Goal: Information Seeking & Learning: Learn about a topic

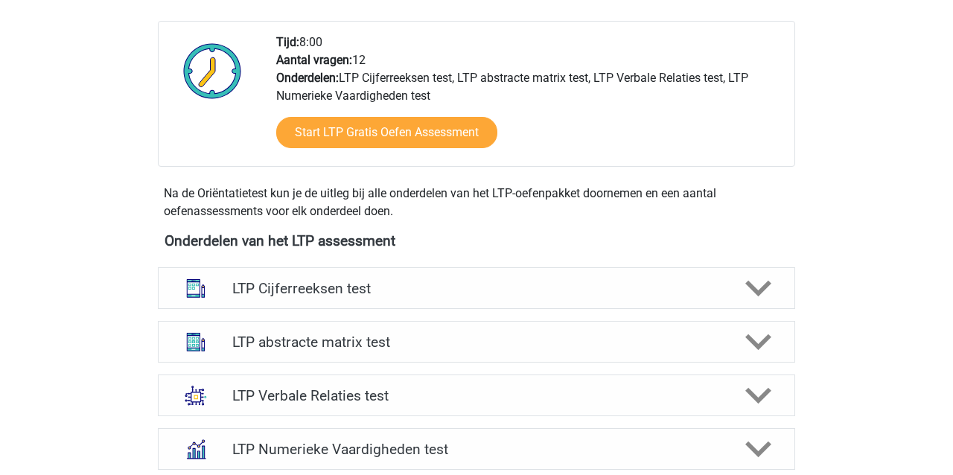
scroll to position [368, 0]
click at [305, 345] on h4 "LTP abstracte matrix test" at bounding box center [476, 342] width 488 height 17
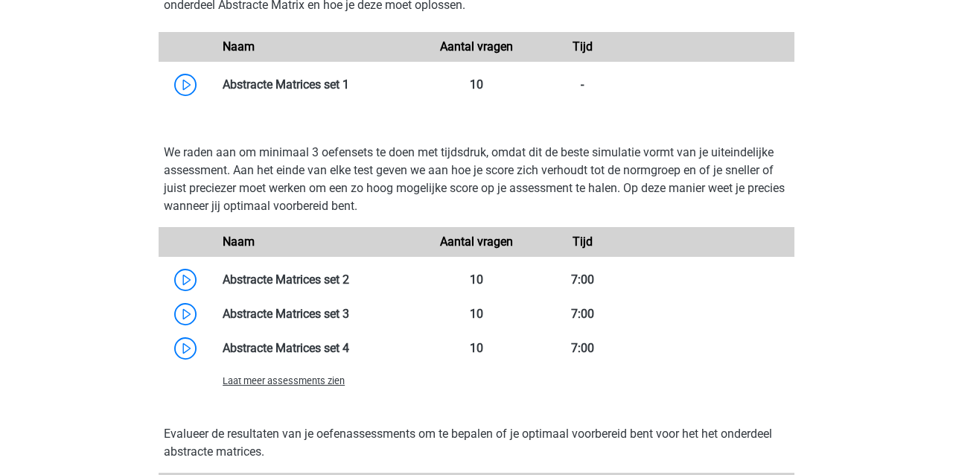
scroll to position [1048, 0]
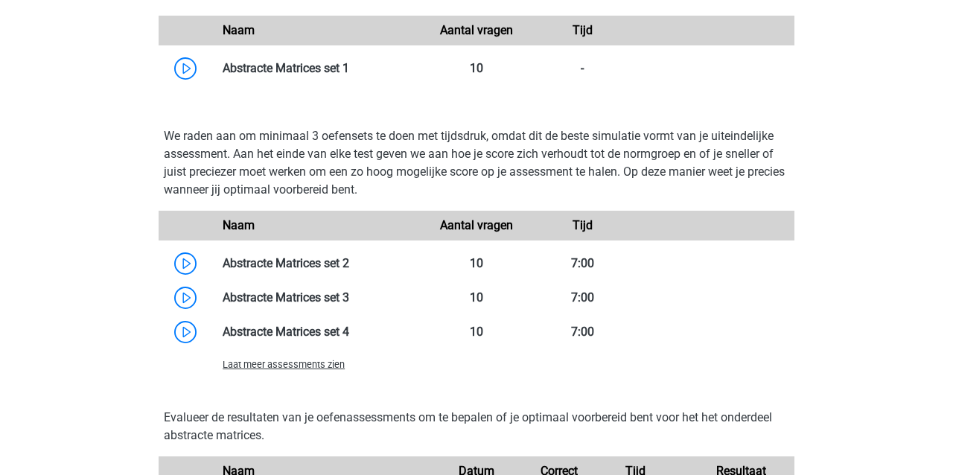
click at [277, 369] on span "Laat meer assessments zien" at bounding box center [284, 364] width 122 height 11
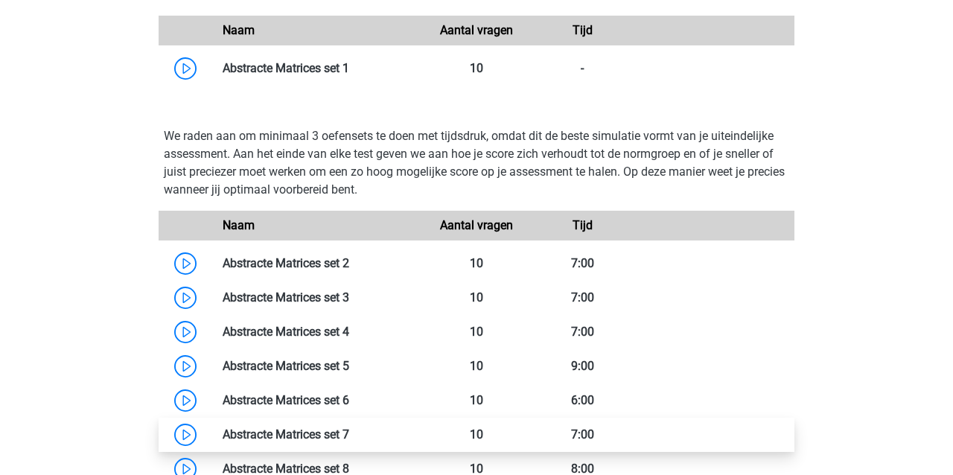
scroll to position [1050, 0]
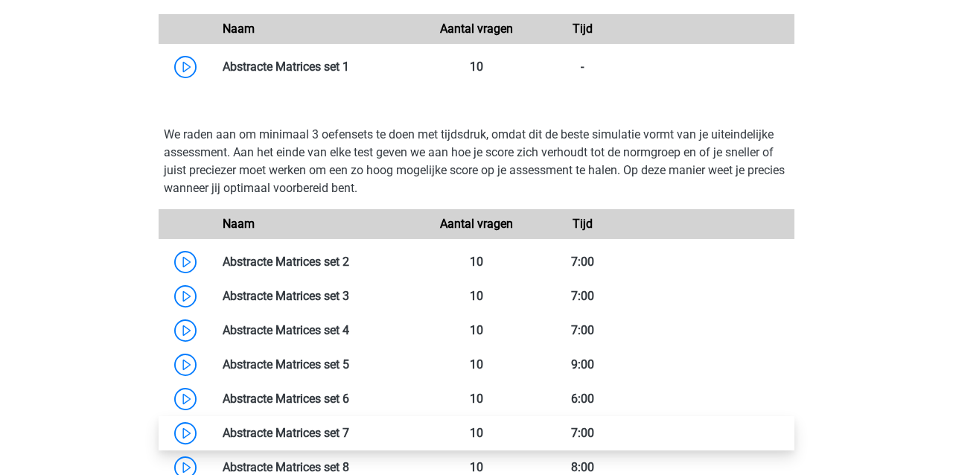
click at [349, 433] on link at bounding box center [349, 433] width 0 height 14
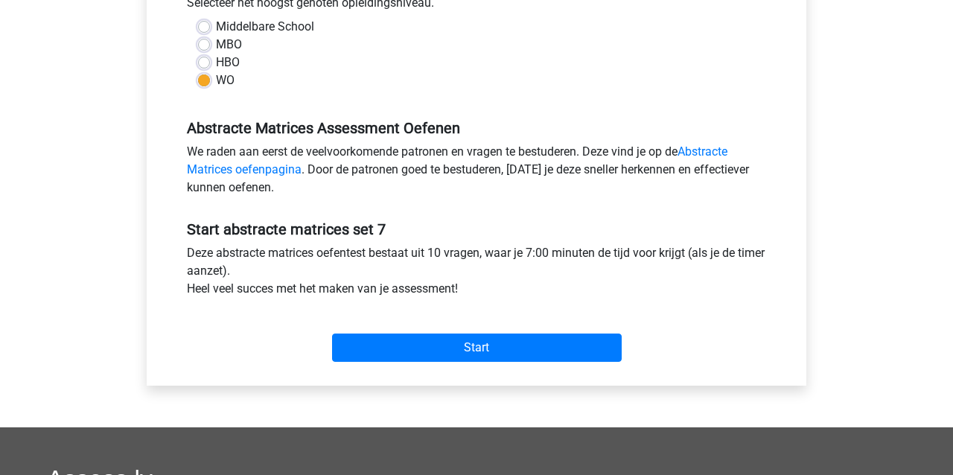
scroll to position [357, 0]
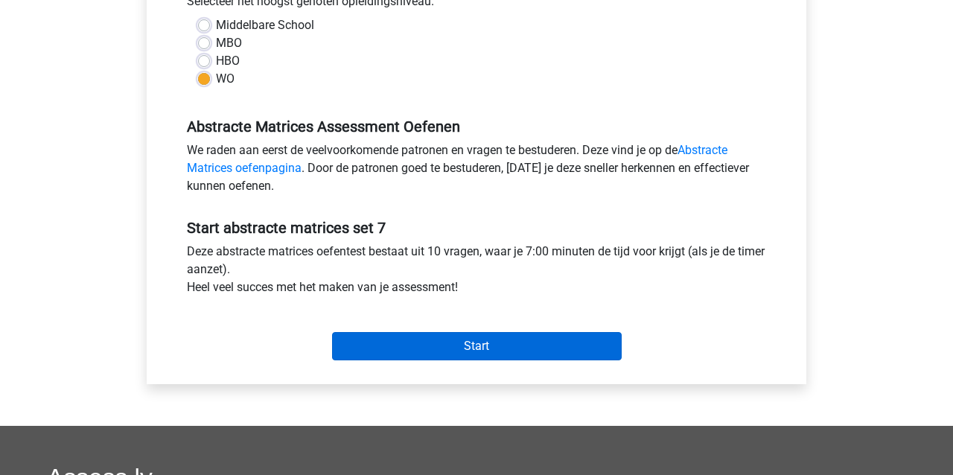
click at [444, 353] on input "Start" at bounding box center [477, 346] width 290 height 28
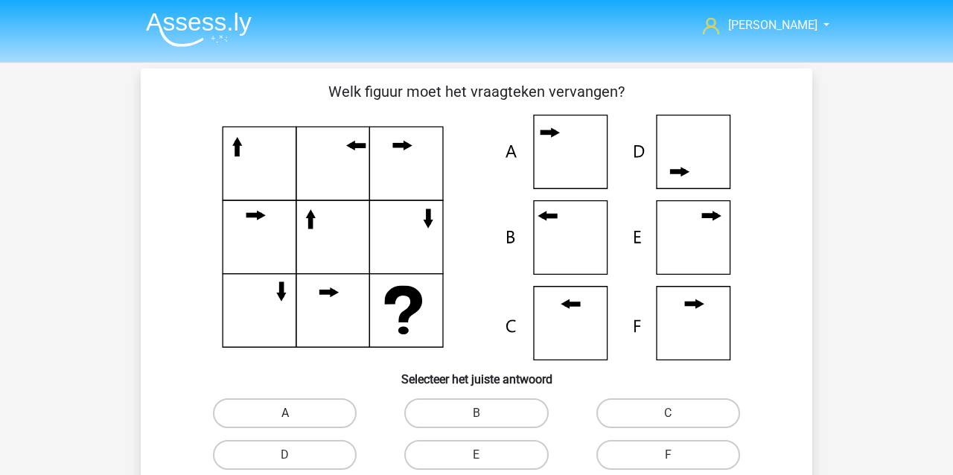
click at [283, 417] on label "A" at bounding box center [285, 413] width 144 height 30
click at [285, 417] on input "A" at bounding box center [290, 418] width 10 height 10
radio input "true"
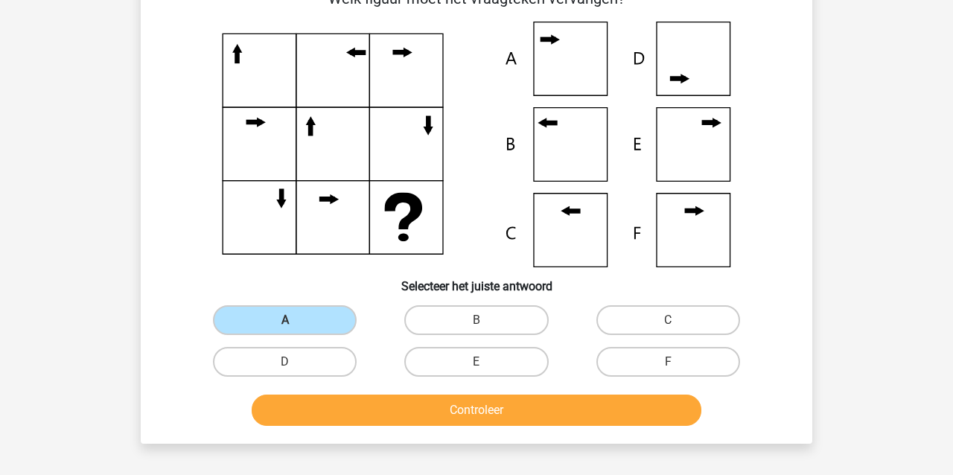
scroll to position [95, 0]
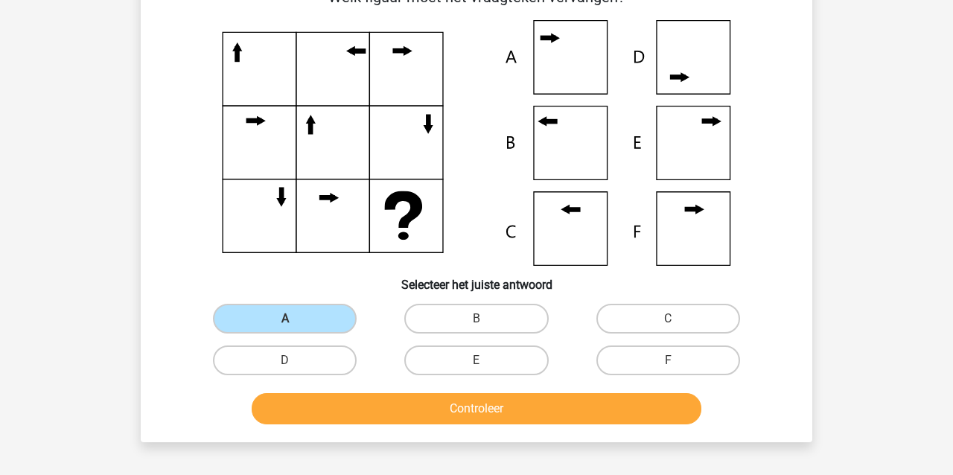
click at [344, 401] on button "Controleer" at bounding box center [477, 408] width 450 height 31
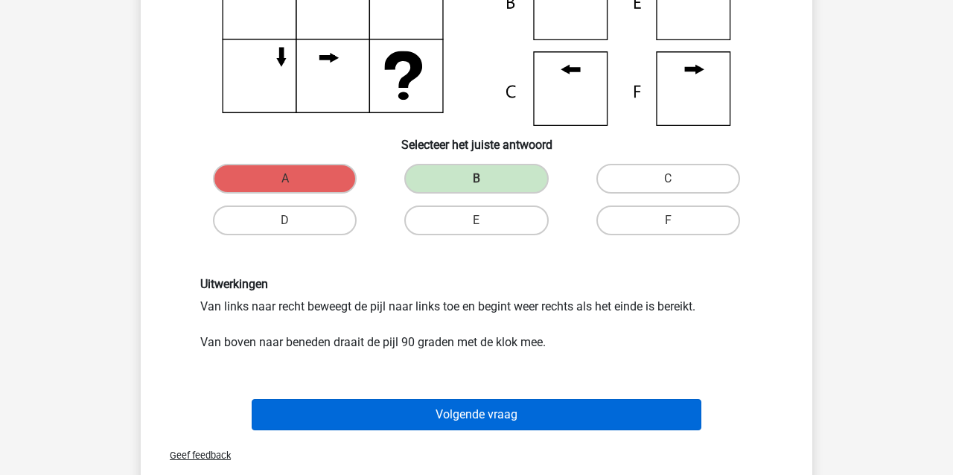
click at [441, 404] on button "Volgende vraag" at bounding box center [477, 414] width 450 height 31
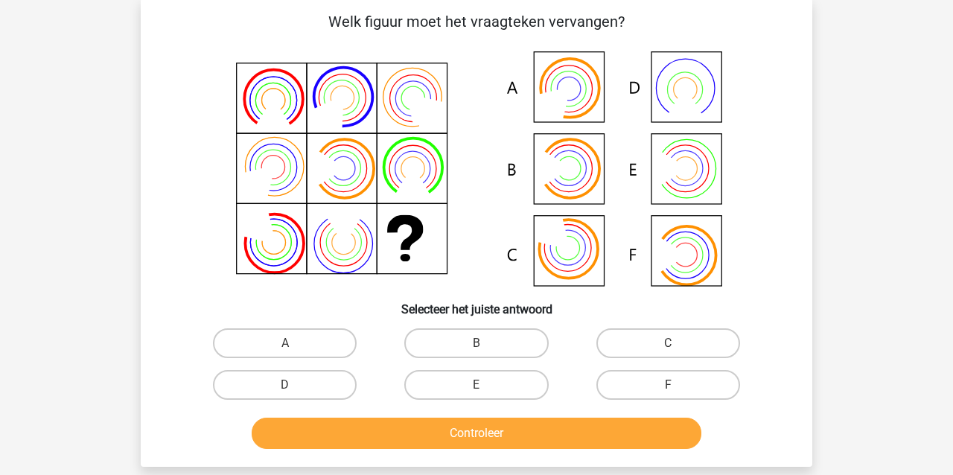
scroll to position [68, 0]
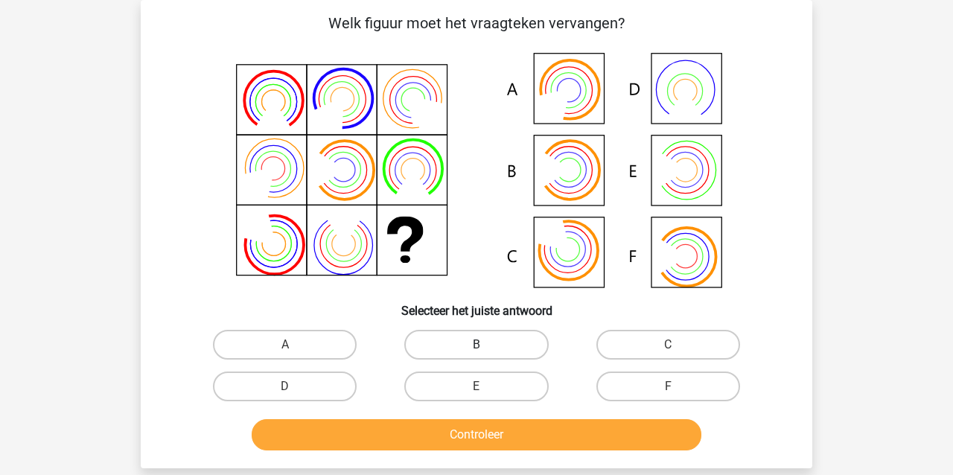
click at [450, 346] on label "B" at bounding box center [476, 345] width 144 height 30
click at [477, 346] on input "B" at bounding box center [482, 350] width 10 height 10
radio input "true"
click at [427, 433] on button "Controleer" at bounding box center [477, 434] width 450 height 31
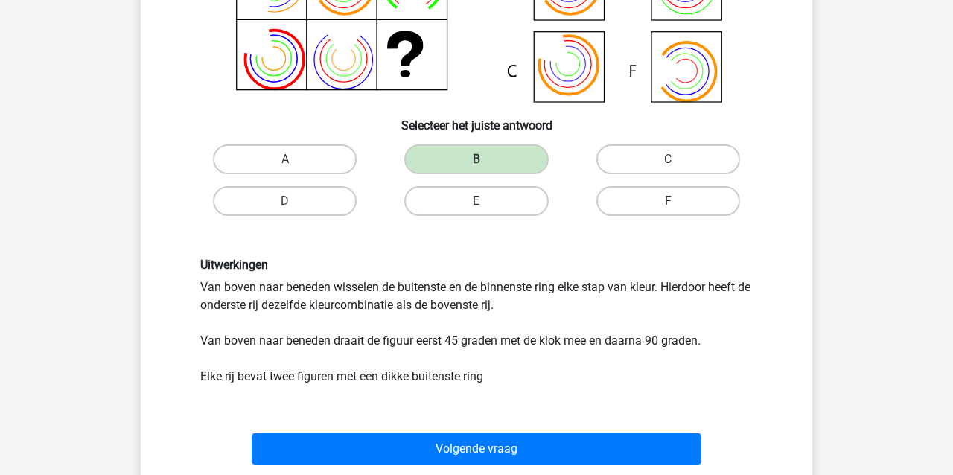
scroll to position [259, 0]
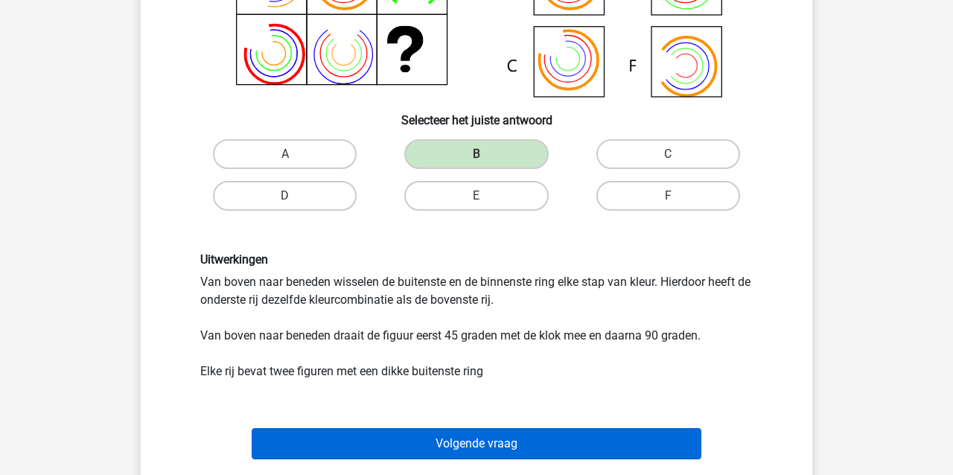
click at [424, 437] on button "Volgende vraag" at bounding box center [477, 443] width 450 height 31
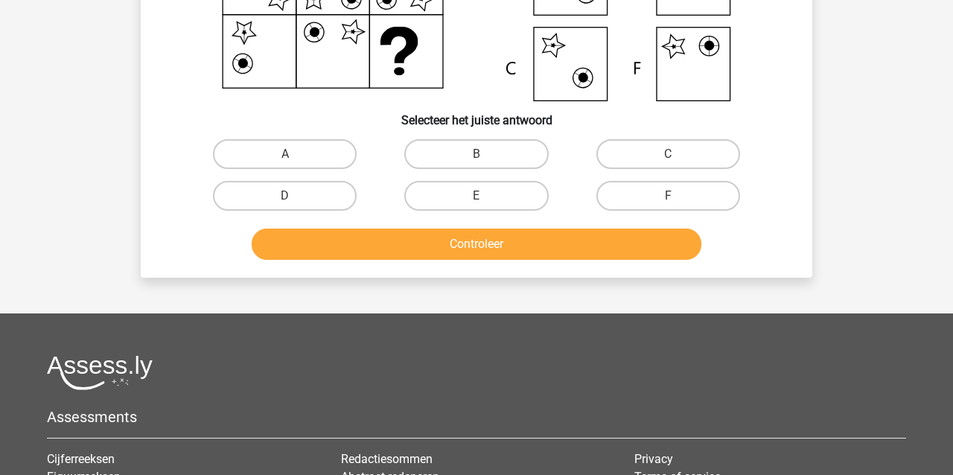
scroll to position [68, 0]
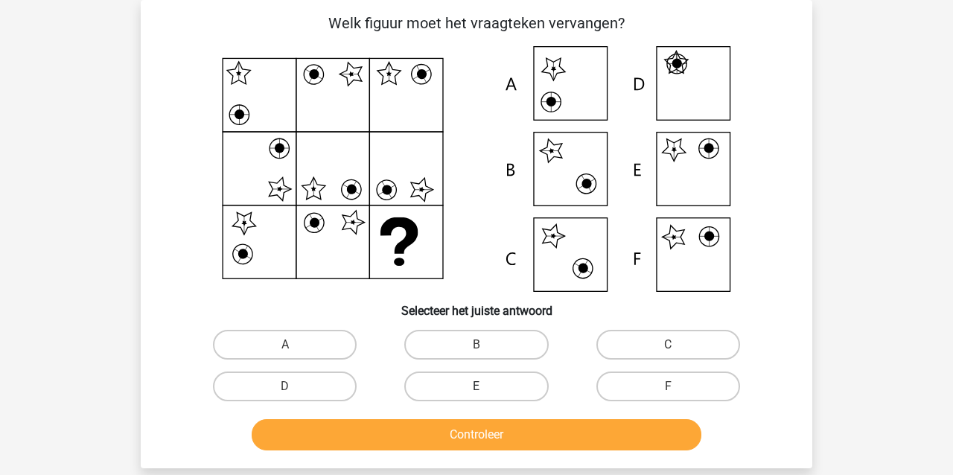
click at [492, 377] on label "E" at bounding box center [476, 387] width 144 height 30
click at [486, 386] on input "E" at bounding box center [482, 391] width 10 height 10
radio input "true"
click at [464, 430] on button "Controleer" at bounding box center [477, 434] width 450 height 31
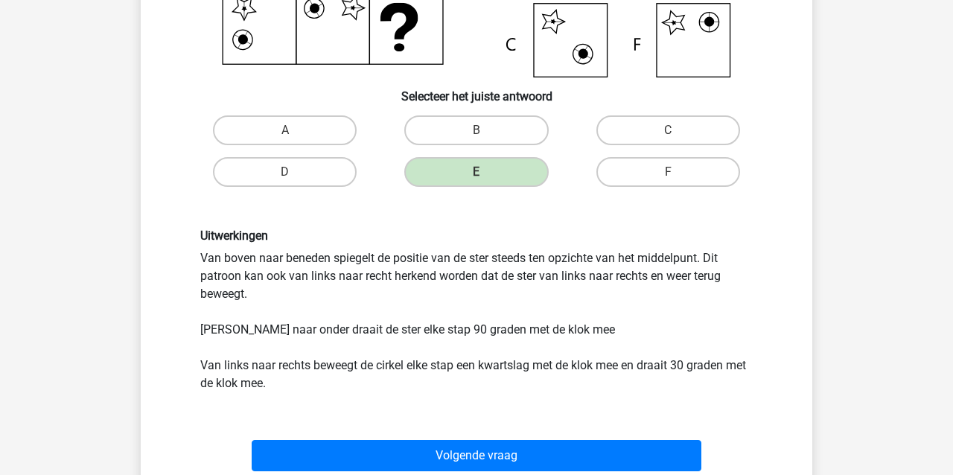
scroll to position [299, 0]
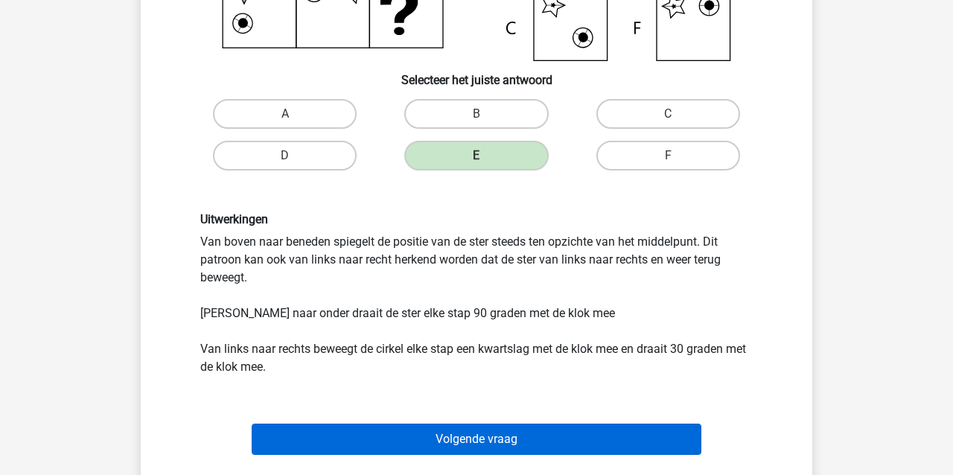
click at [374, 438] on button "Volgende vraag" at bounding box center [477, 439] width 450 height 31
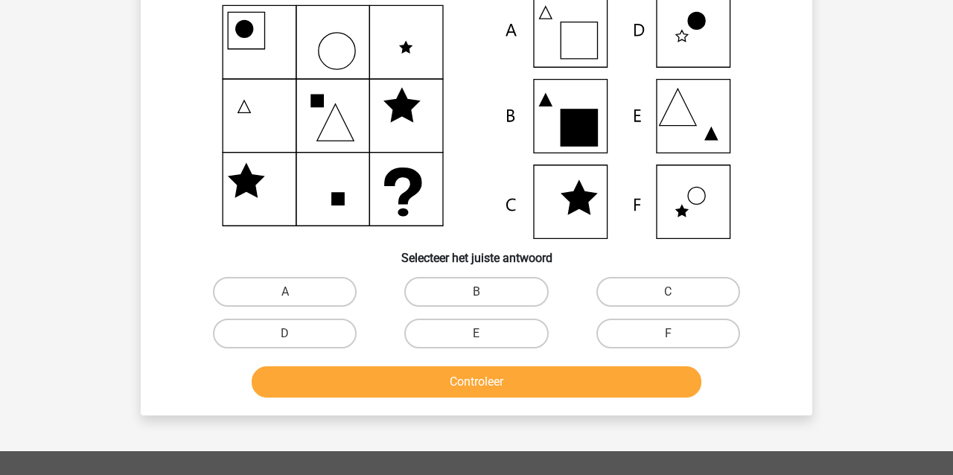
scroll to position [68, 0]
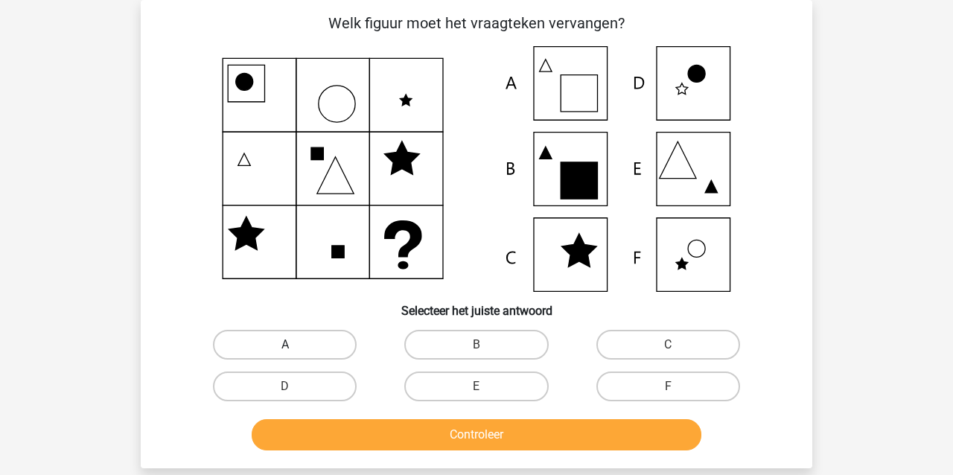
click at [309, 342] on label "A" at bounding box center [285, 345] width 144 height 30
click at [295, 345] on input "A" at bounding box center [290, 350] width 10 height 10
radio input "true"
click at [366, 436] on button "Controleer" at bounding box center [477, 434] width 450 height 31
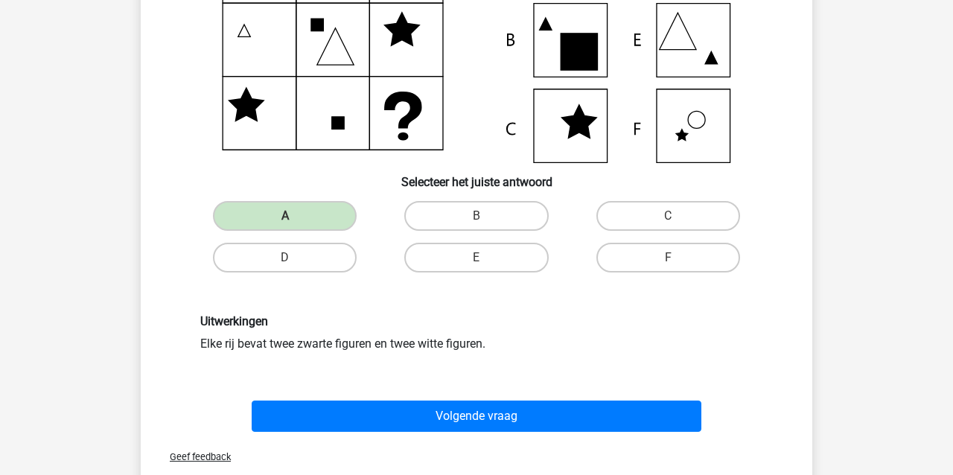
scroll to position [198, 0]
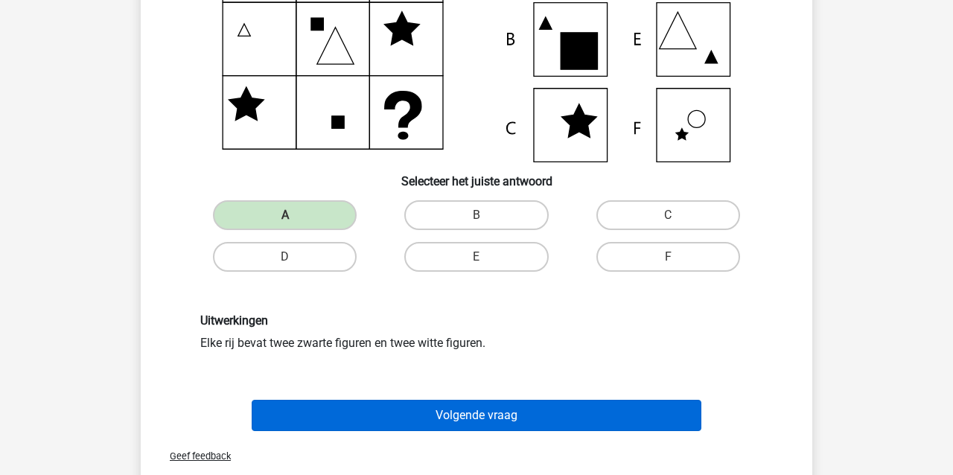
click at [391, 415] on button "Volgende vraag" at bounding box center [477, 415] width 450 height 31
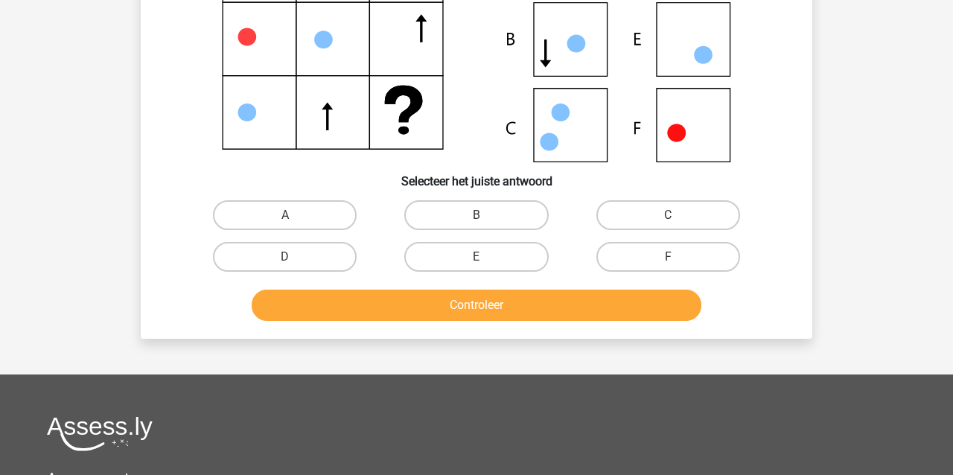
scroll to position [68, 0]
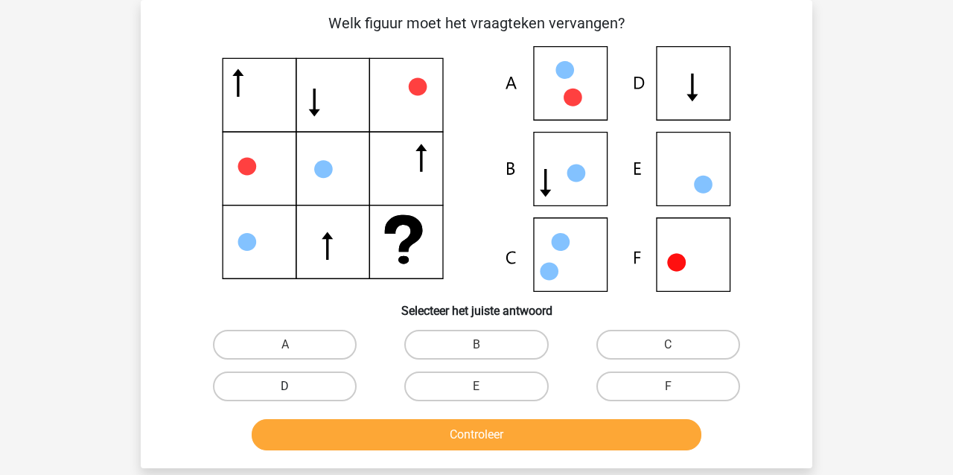
click at [307, 383] on label "D" at bounding box center [285, 387] width 144 height 30
click at [295, 386] on input "D" at bounding box center [290, 391] width 10 height 10
radio input "true"
click at [322, 444] on button "Controleer" at bounding box center [477, 434] width 450 height 31
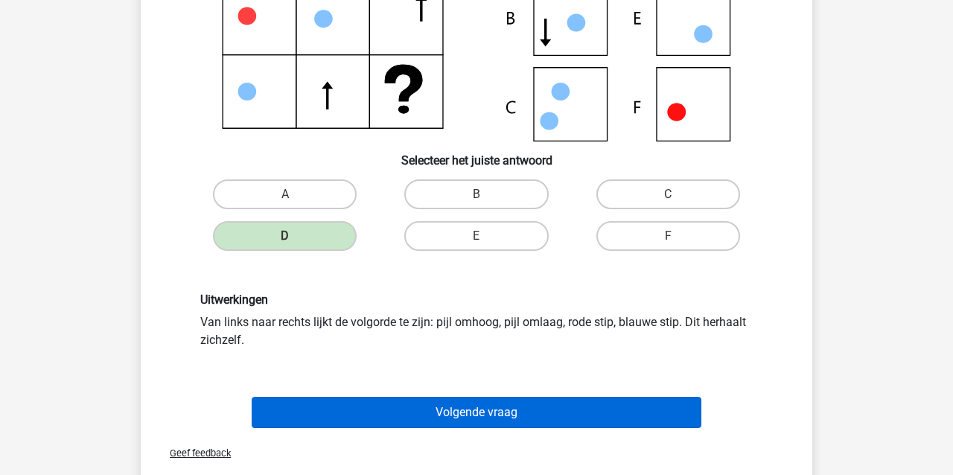
click at [345, 420] on button "Volgende vraag" at bounding box center [477, 412] width 450 height 31
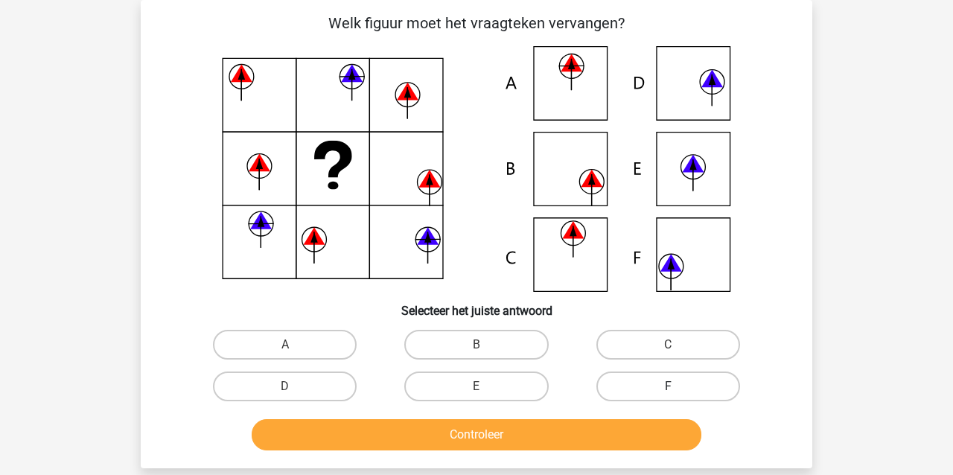
click at [659, 382] on label "F" at bounding box center [668, 387] width 144 height 30
click at [668, 386] on input "F" at bounding box center [673, 391] width 10 height 10
radio input "true"
click at [577, 429] on button "Controleer" at bounding box center [477, 434] width 450 height 31
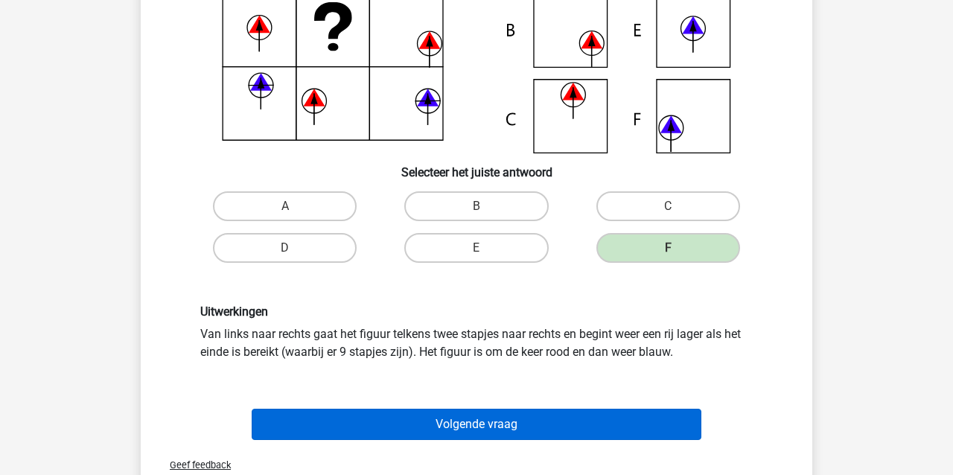
click at [521, 418] on button "Volgende vraag" at bounding box center [477, 424] width 450 height 31
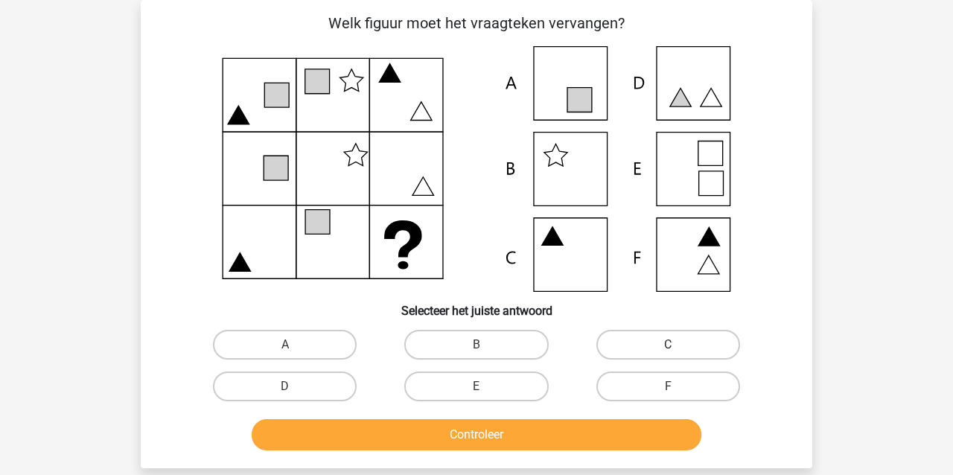
click at [637, 340] on label "C" at bounding box center [668, 345] width 144 height 30
click at [668, 345] on input "C" at bounding box center [673, 350] width 10 height 10
radio input "true"
click at [506, 433] on button "Controleer" at bounding box center [477, 434] width 450 height 31
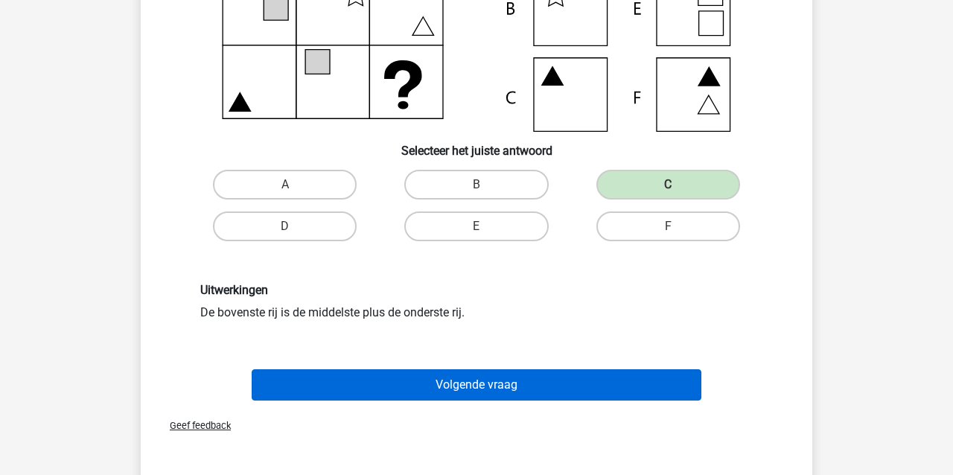
click at [513, 390] on button "Volgende vraag" at bounding box center [477, 384] width 450 height 31
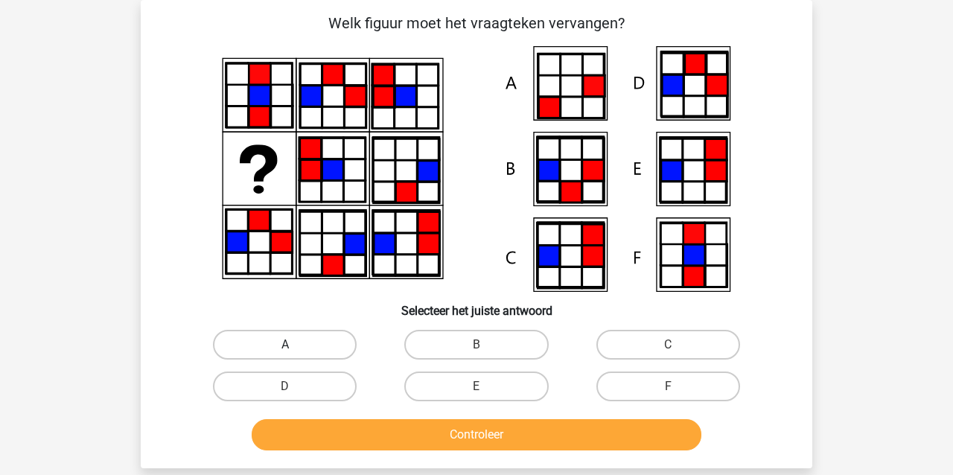
click at [263, 339] on label "A" at bounding box center [285, 345] width 144 height 30
click at [285, 345] on input "A" at bounding box center [290, 350] width 10 height 10
radio input "true"
click at [378, 429] on button "Controleer" at bounding box center [477, 434] width 450 height 31
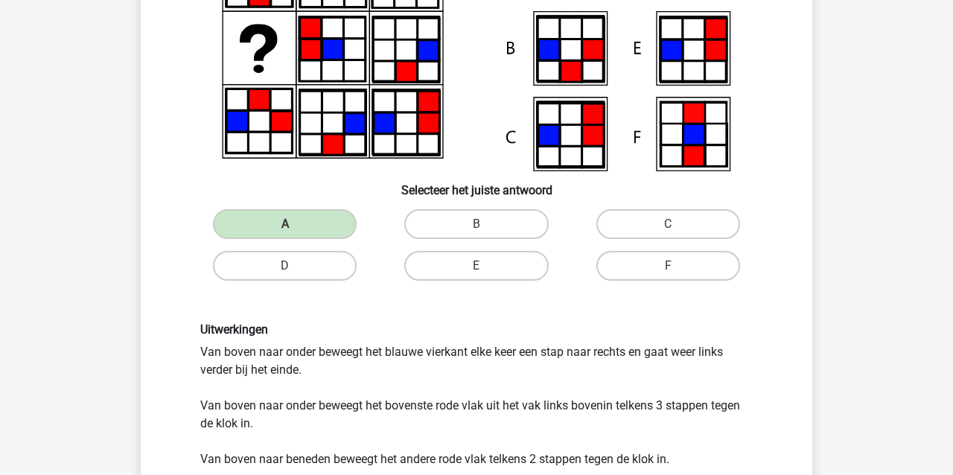
scroll to position [189, 0]
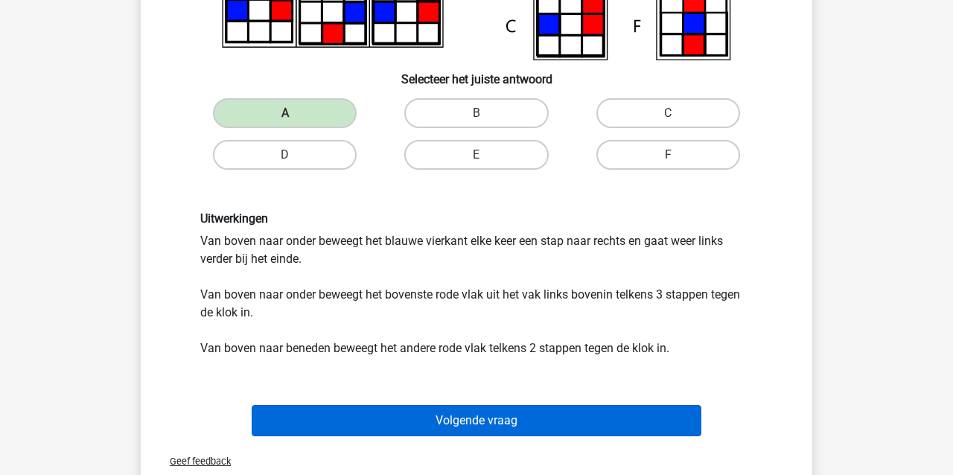
click at [381, 430] on button "Volgende vraag" at bounding box center [477, 420] width 450 height 31
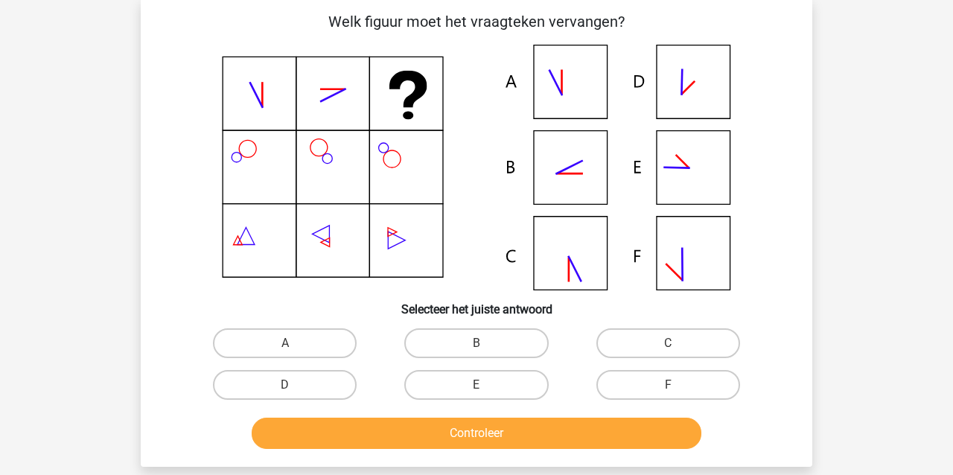
scroll to position [68, 0]
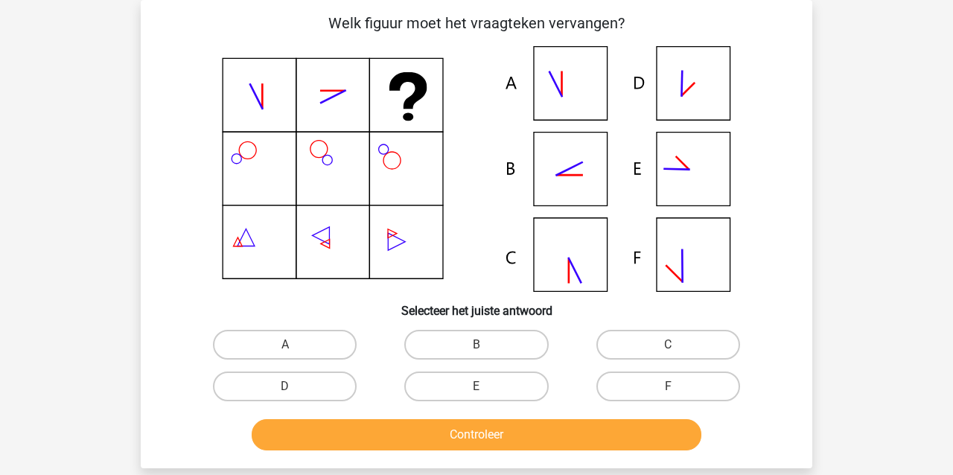
click at [562, 170] on icon at bounding box center [476, 169] width 600 height 246
click at [475, 356] on label "B" at bounding box center [476, 345] width 144 height 30
click at [477, 354] on input "B" at bounding box center [482, 350] width 10 height 10
radio input "true"
click at [449, 443] on button "Controleer" at bounding box center [477, 434] width 450 height 31
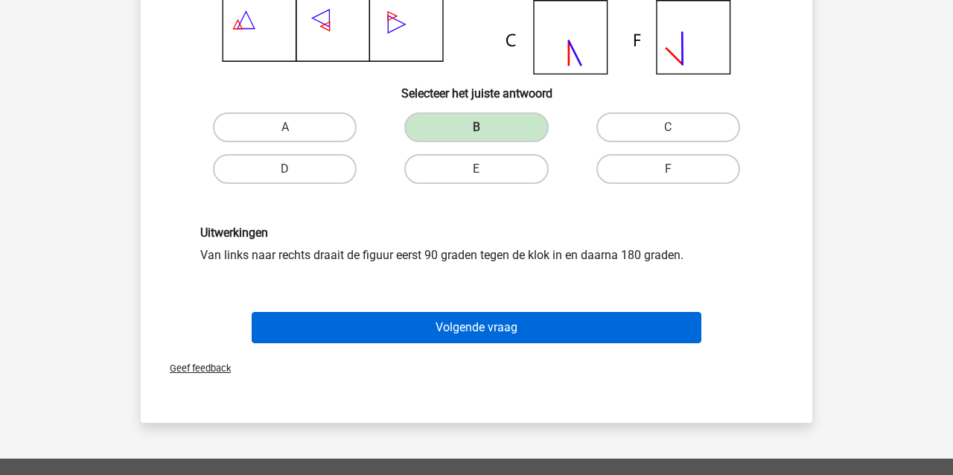
click at [482, 339] on button "Volgende vraag" at bounding box center [477, 327] width 450 height 31
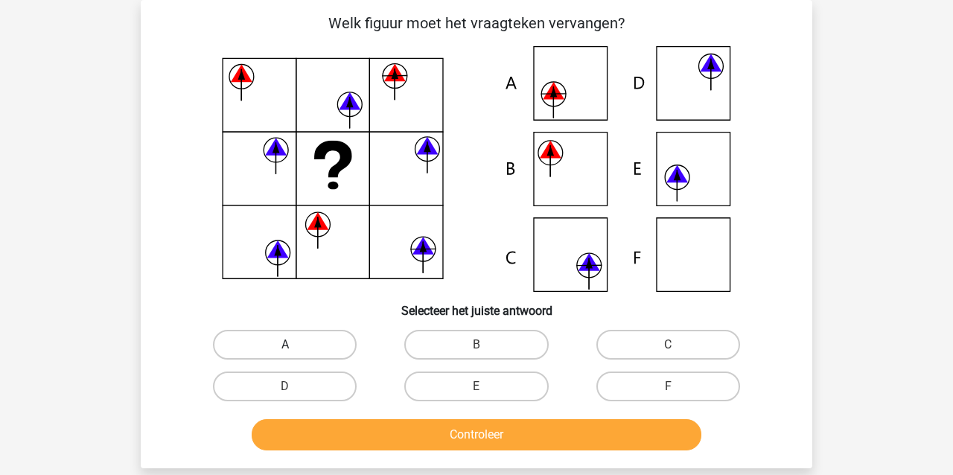
click at [316, 342] on label "A" at bounding box center [285, 345] width 144 height 30
click at [295, 345] on input "A" at bounding box center [290, 350] width 10 height 10
radio input "true"
click at [361, 426] on button "Controleer" at bounding box center [477, 434] width 450 height 31
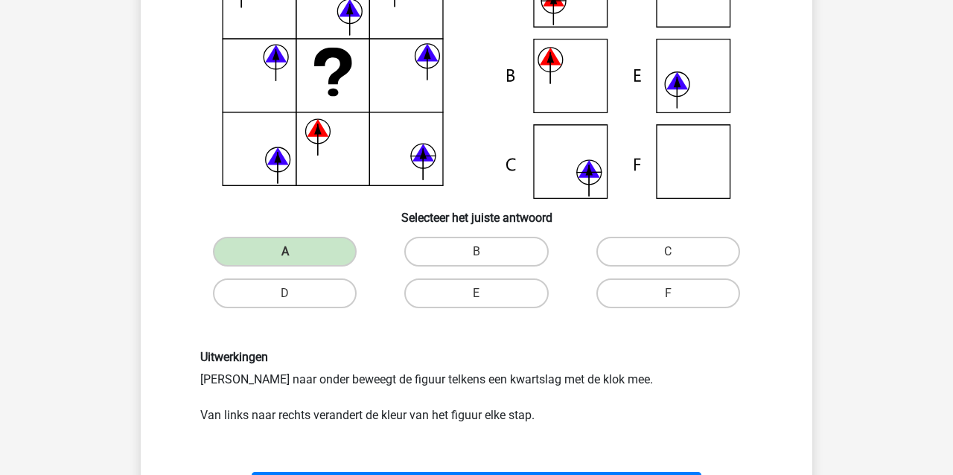
scroll to position [188, 0]
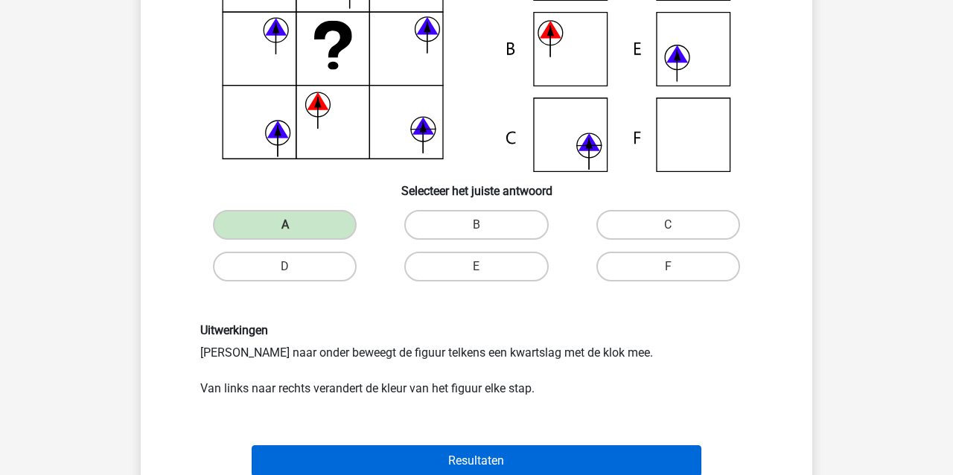
click at [375, 458] on button "Resultaten" at bounding box center [477, 460] width 450 height 31
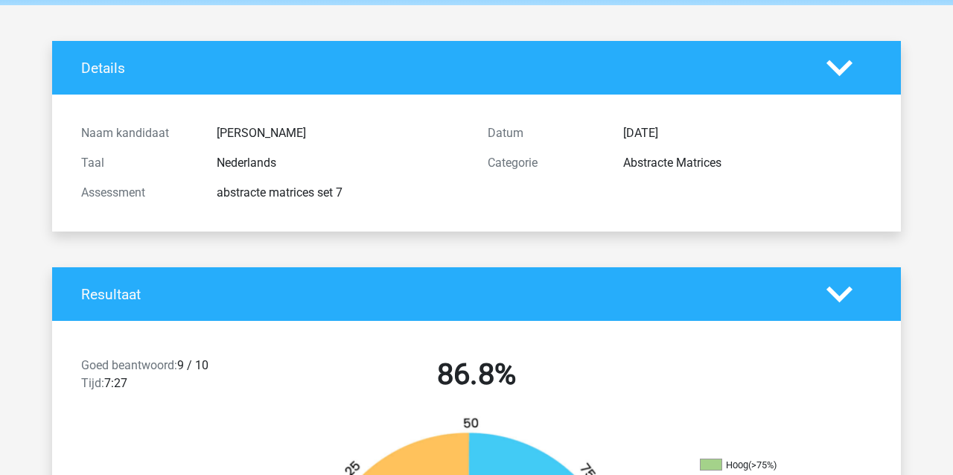
scroll to position [64, 0]
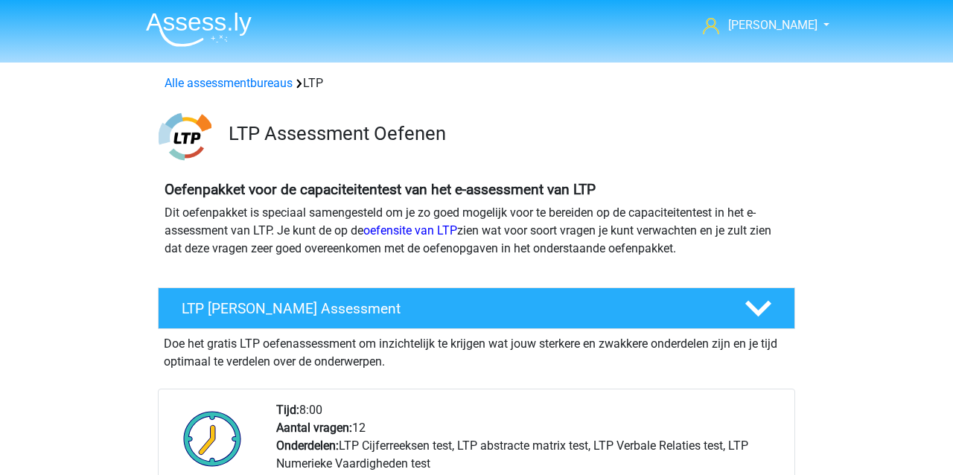
scroll to position [1050, 0]
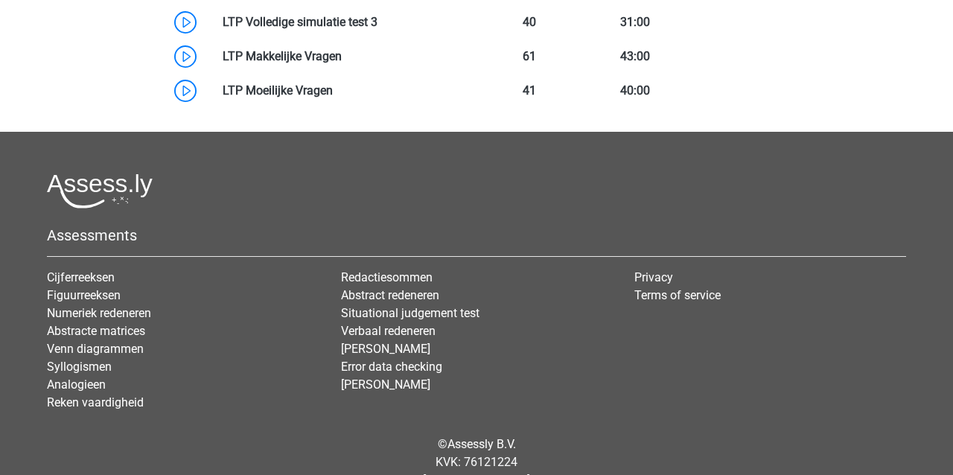
click at [517, 167] on footer "Assessments Cijferreeksen Figuurreeksen Numeriek redeneren Abstracte matrices V…" at bounding box center [476, 328] width 953 height 393
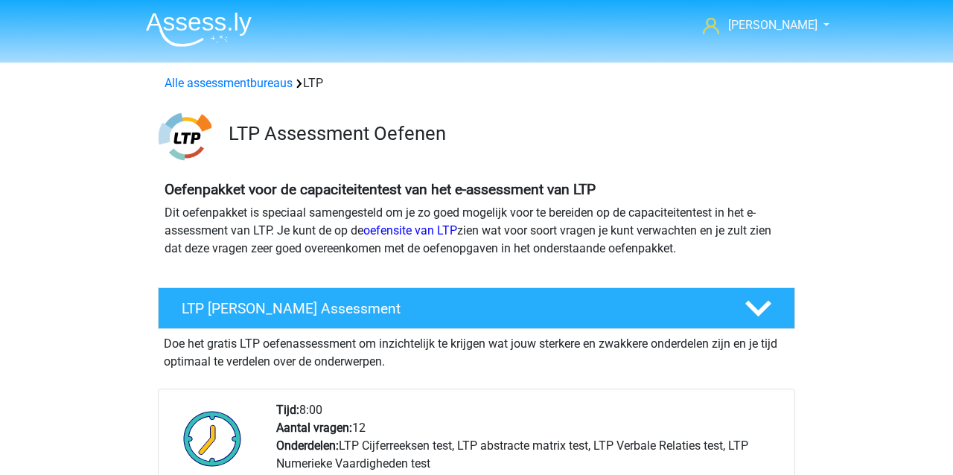
scroll to position [0, 0]
click at [204, 80] on link "Alle assessmentbureaus" at bounding box center [229, 83] width 128 height 14
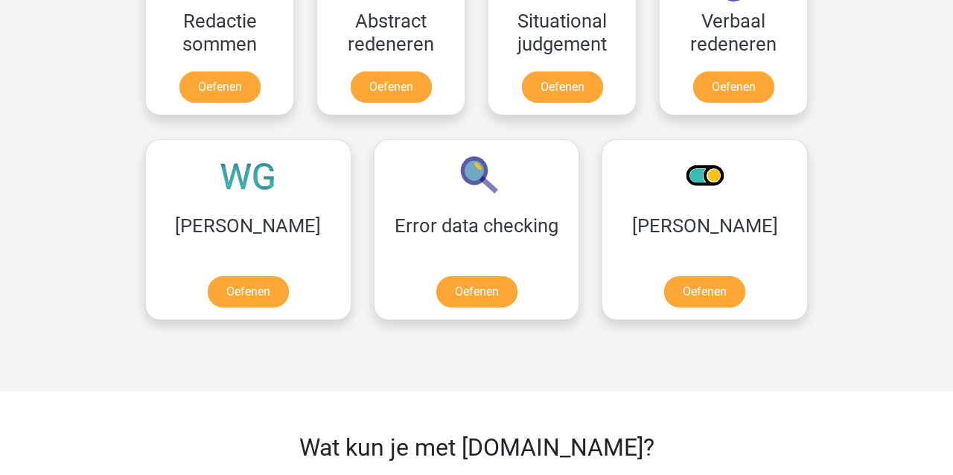
scroll to position [1928, 0]
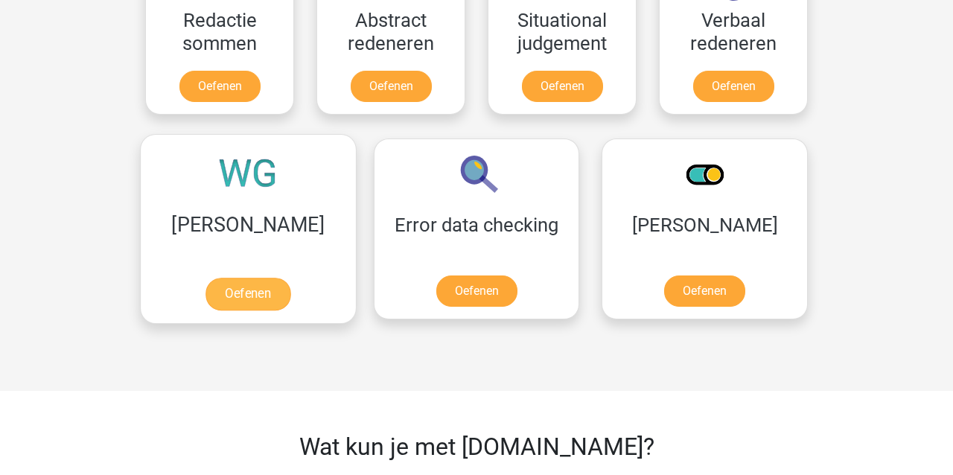
click at [206, 298] on link "Oefenen" at bounding box center [247, 294] width 85 height 33
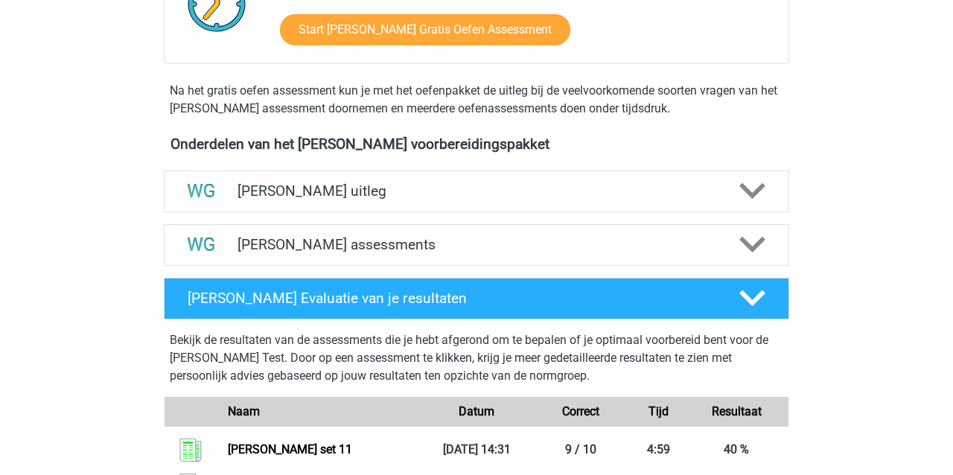
scroll to position [404, 0]
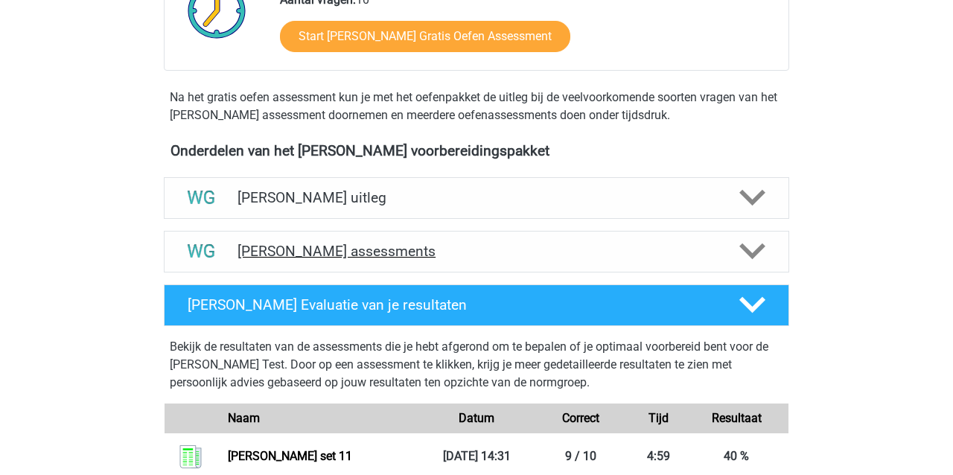
click at [384, 249] on h4 "[PERSON_NAME] assessments" at bounding box center [477, 251] width 478 height 17
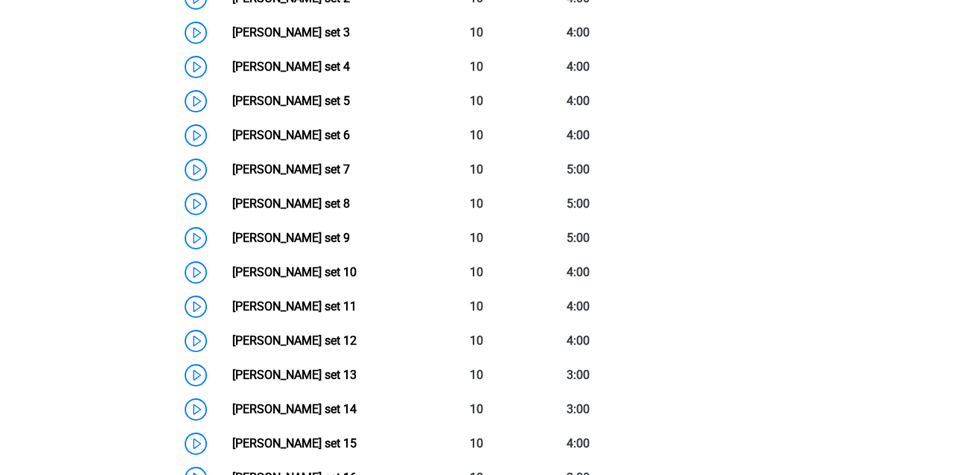
scroll to position [828, 0]
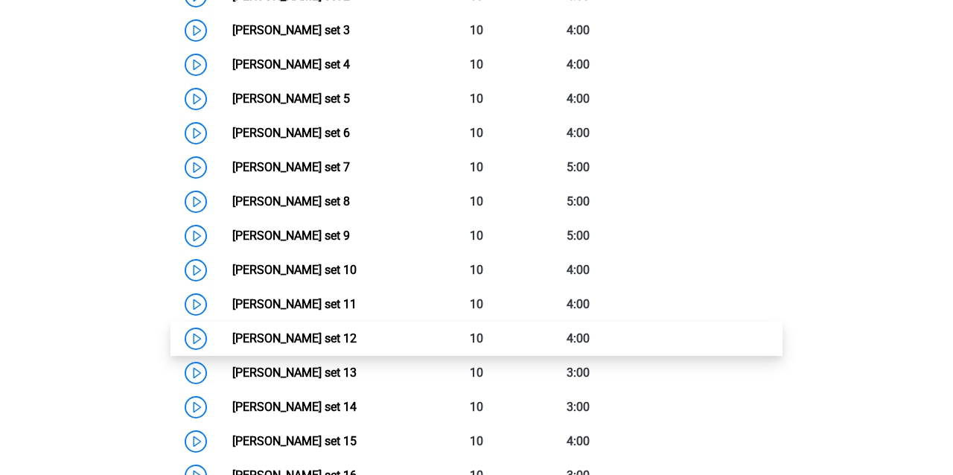
click at [343, 331] on link "[PERSON_NAME] set 12" at bounding box center [294, 338] width 124 height 14
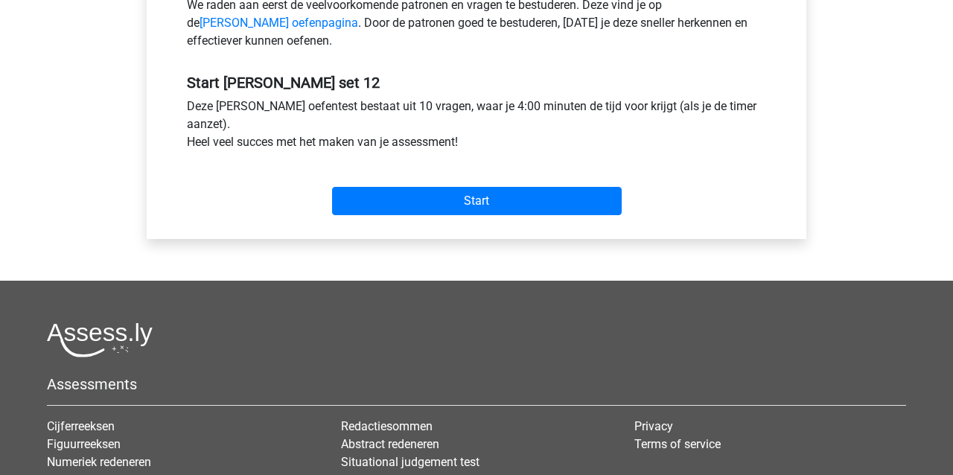
scroll to position [516, 0]
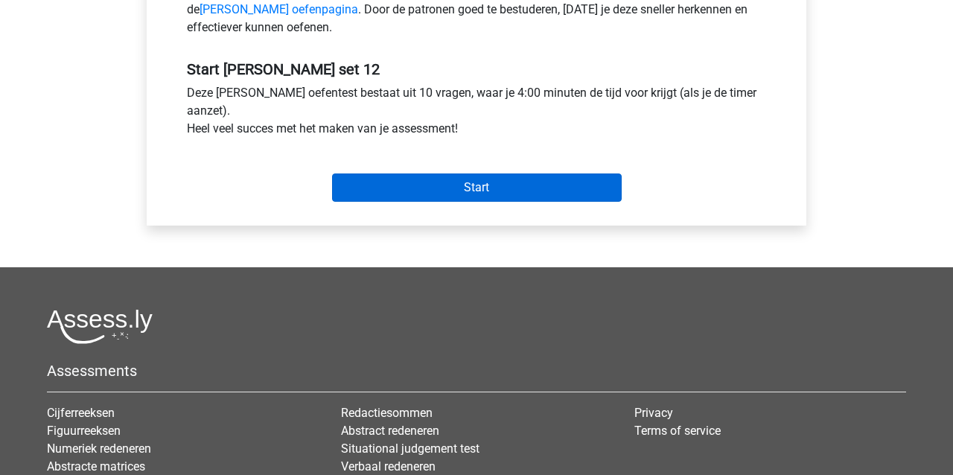
click at [499, 195] on input "Start" at bounding box center [477, 187] width 290 height 28
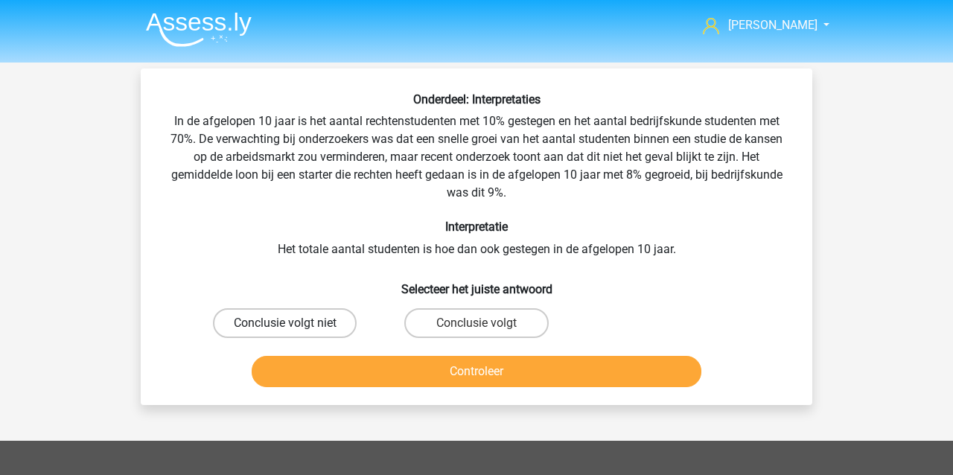
click at [271, 326] on label "Conclusie volgt niet" at bounding box center [285, 323] width 144 height 30
click at [285, 326] on input "Conclusie volgt niet" at bounding box center [290, 328] width 10 height 10
radio input "true"
click at [369, 368] on button "Controleer" at bounding box center [477, 371] width 450 height 31
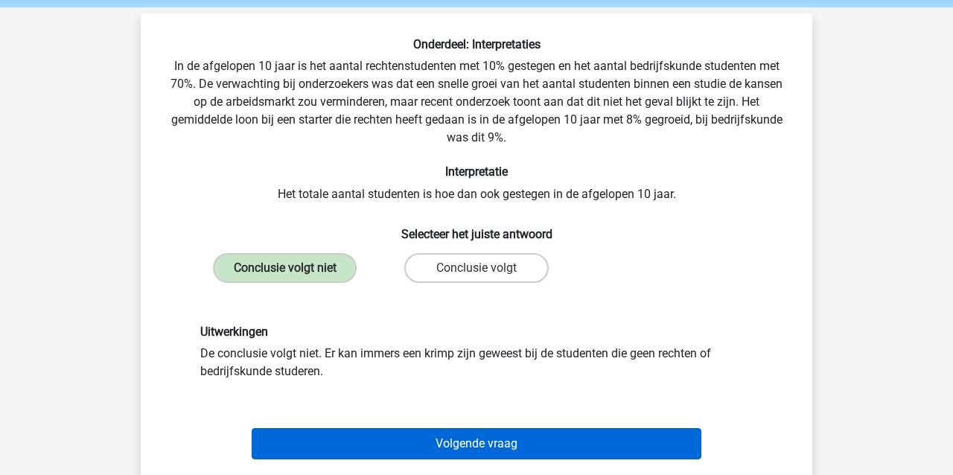
click at [377, 449] on button "Volgende vraag" at bounding box center [477, 443] width 450 height 31
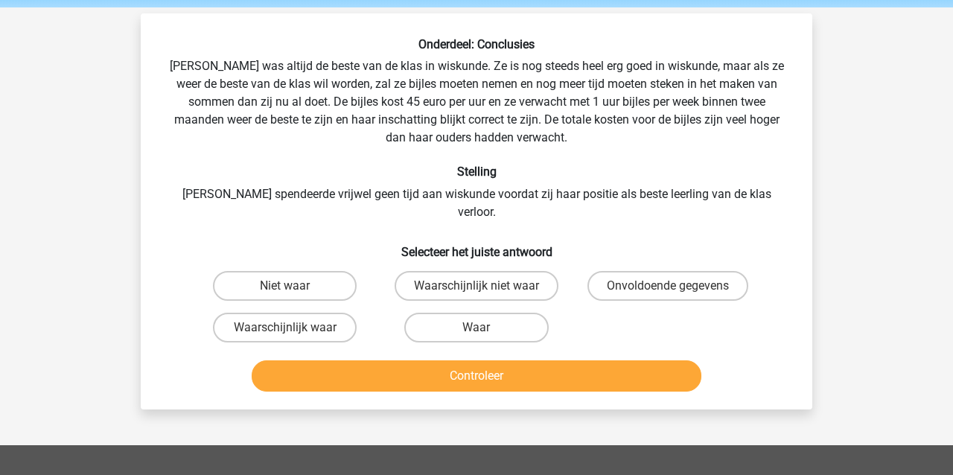
scroll to position [68, 0]
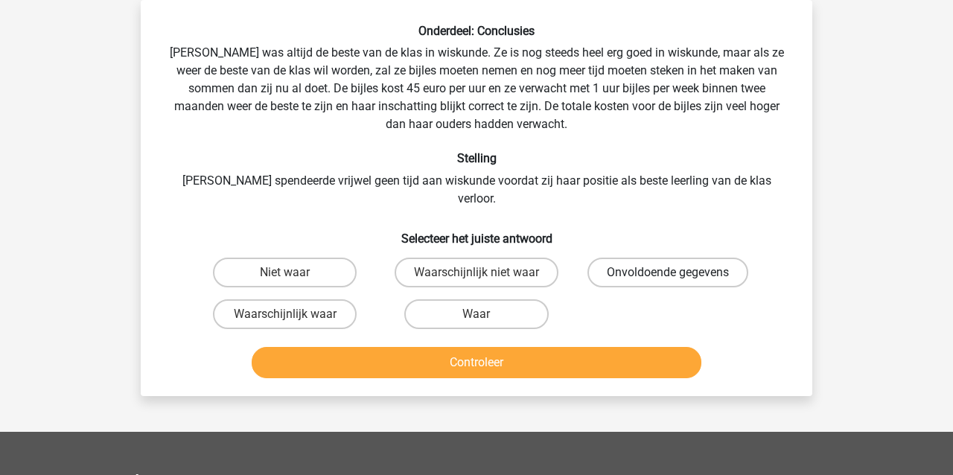
click at [638, 258] on label "Onvoldoende gegevens" at bounding box center [667, 273] width 161 height 30
click at [668, 273] on input "Onvoldoende gegevens" at bounding box center [673, 278] width 10 height 10
radio input "true"
click at [458, 350] on button "Controleer" at bounding box center [477, 362] width 450 height 31
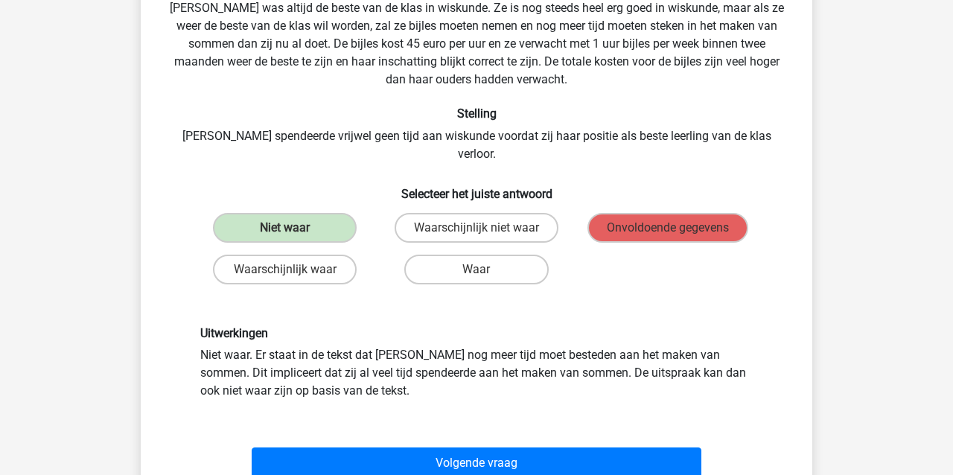
scroll to position [119, 0]
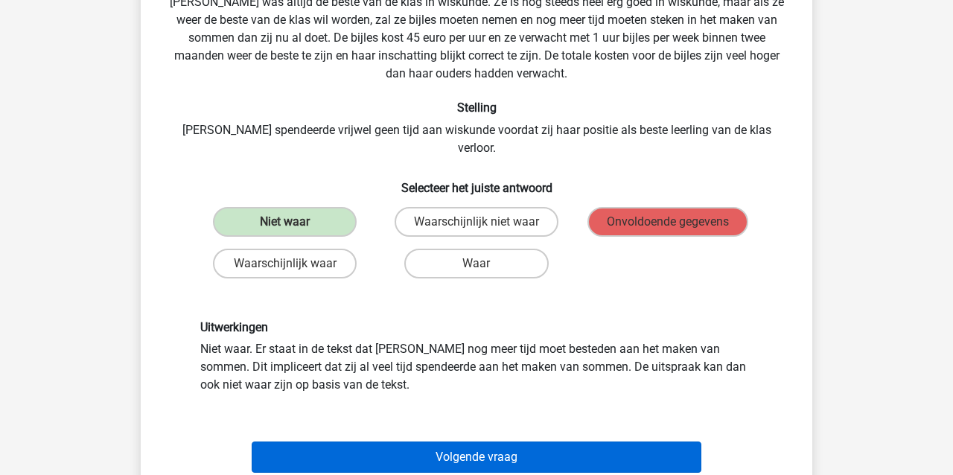
click at [435, 442] on button "Volgende vraag" at bounding box center [477, 457] width 450 height 31
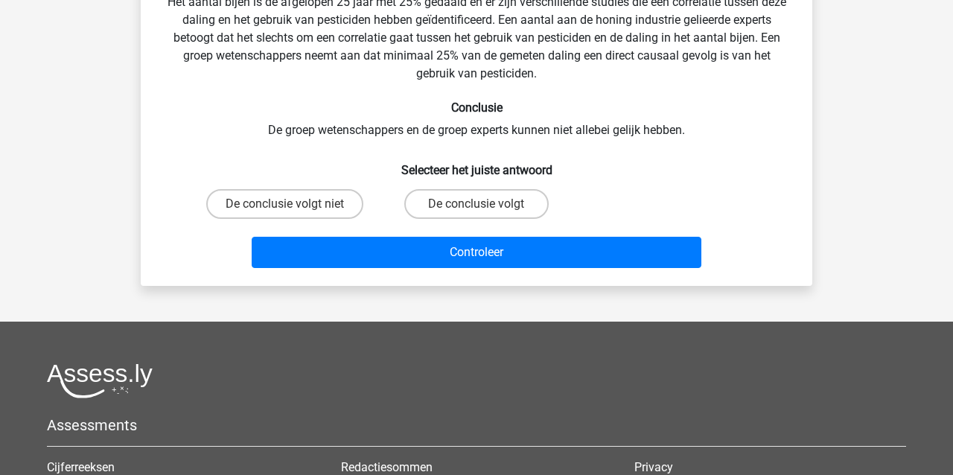
scroll to position [68, 0]
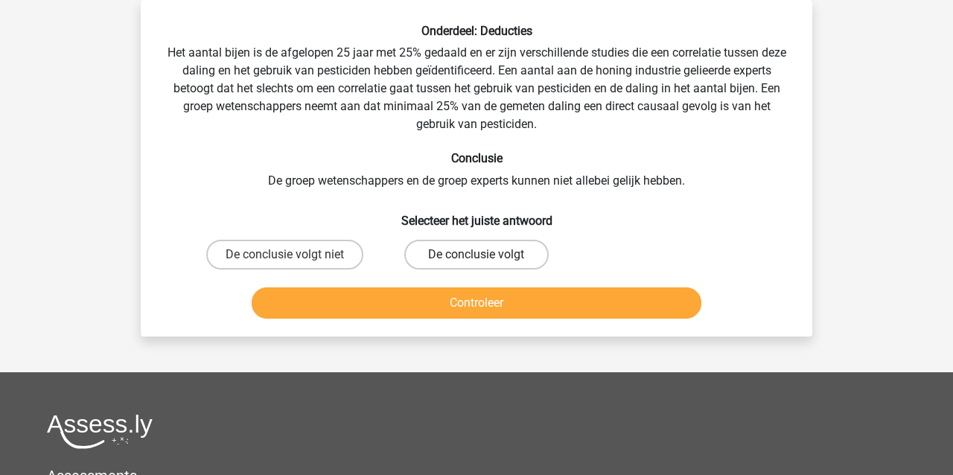
click at [439, 258] on label "De conclusie volgt" at bounding box center [476, 255] width 144 height 30
click at [477, 258] on input "De conclusie volgt" at bounding box center [482, 260] width 10 height 10
radio input "true"
click at [418, 294] on button "Controleer" at bounding box center [477, 302] width 450 height 31
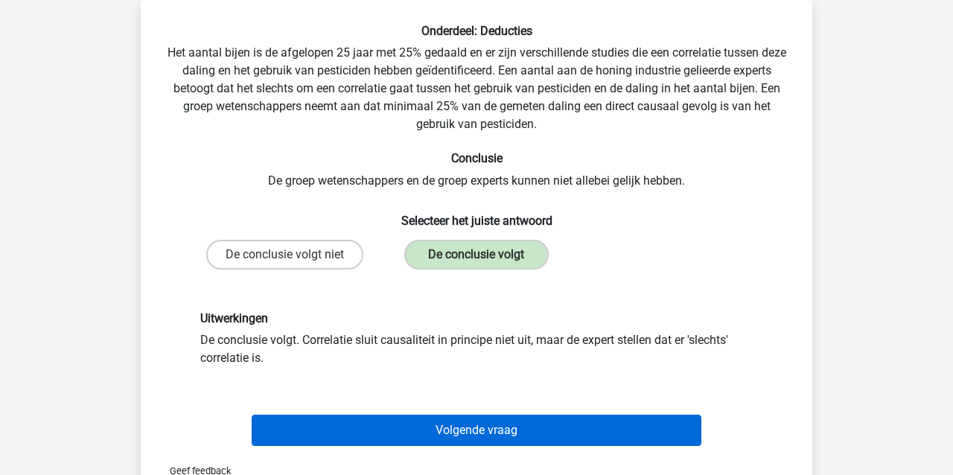
click at [436, 430] on button "Volgende vraag" at bounding box center [477, 430] width 450 height 31
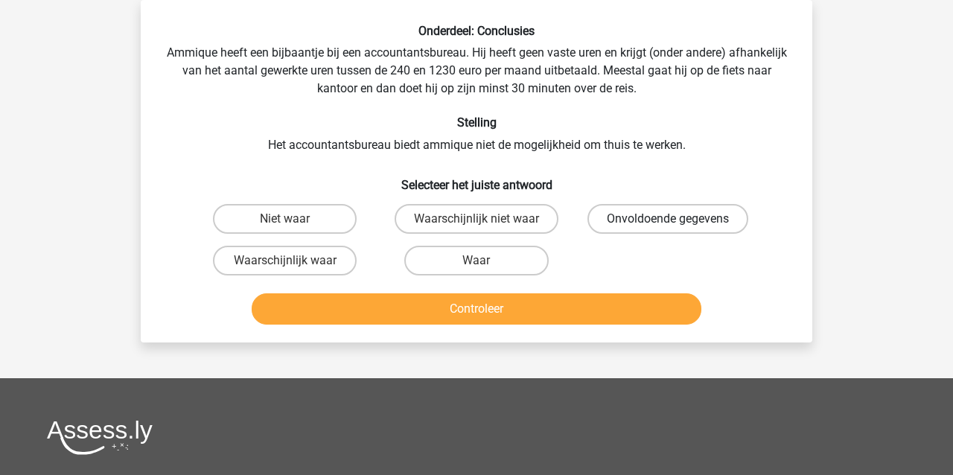
click at [660, 219] on label "Onvoldoende gegevens" at bounding box center [667, 219] width 161 height 30
click at [668, 219] on input "Onvoldoende gegevens" at bounding box center [673, 224] width 10 height 10
radio input "true"
click at [543, 308] on button "Controleer" at bounding box center [477, 308] width 450 height 31
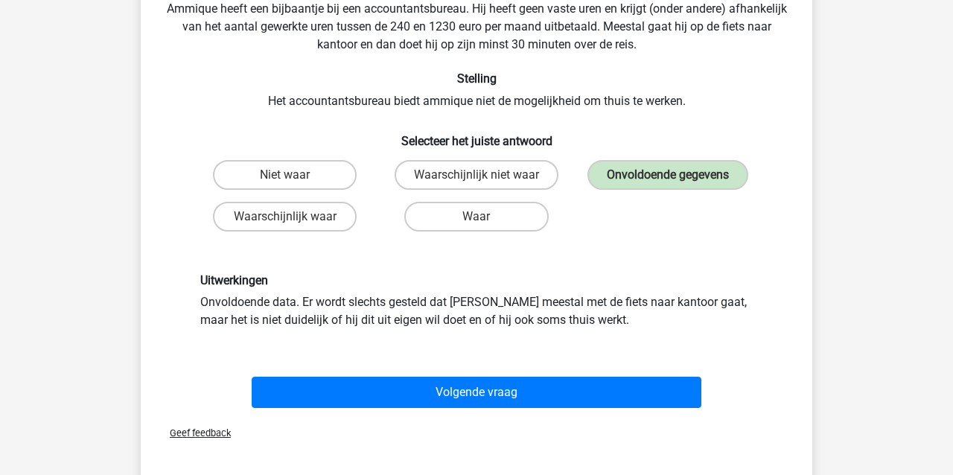
scroll to position [115, 0]
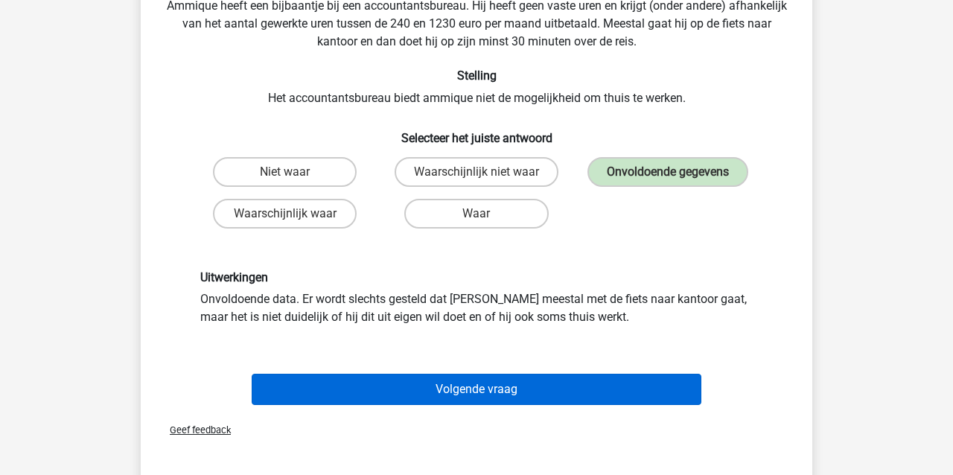
click at [471, 386] on button "Volgende vraag" at bounding box center [477, 389] width 450 height 31
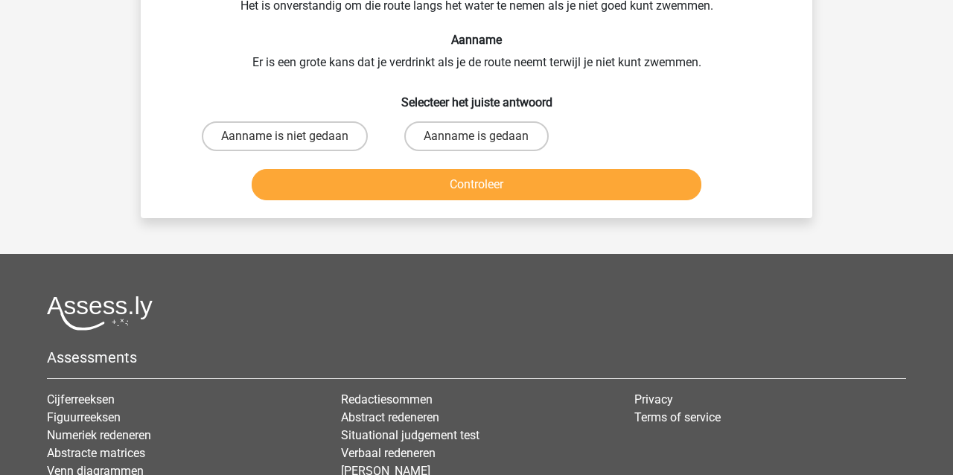
scroll to position [68, 0]
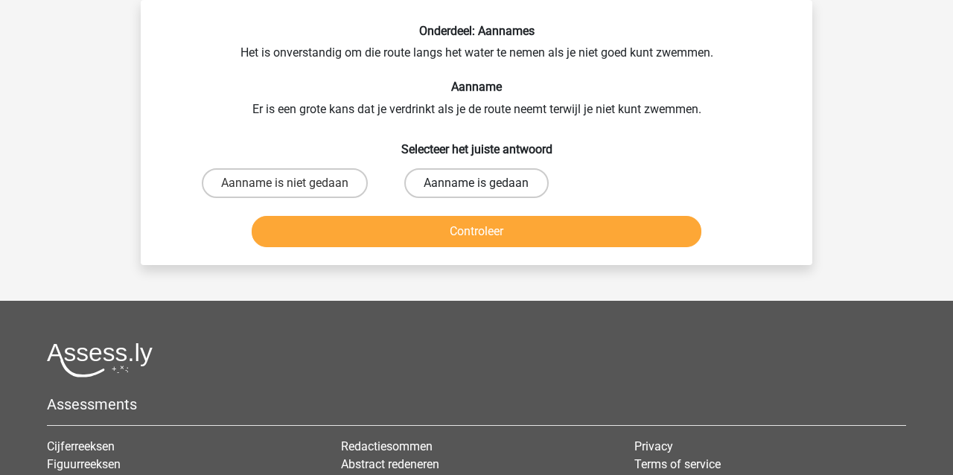
click at [468, 189] on label "Aanname is gedaan" at bounding box center [476, 183] width 144 height 30
click at [477, 189] on input "Aanname is gedaan" at bounding box center [482, 188] width 10 height 10
radio input "true"
click at [439, 230] on button "Controleer" at bounding box center [477, 231] width 450 height 31
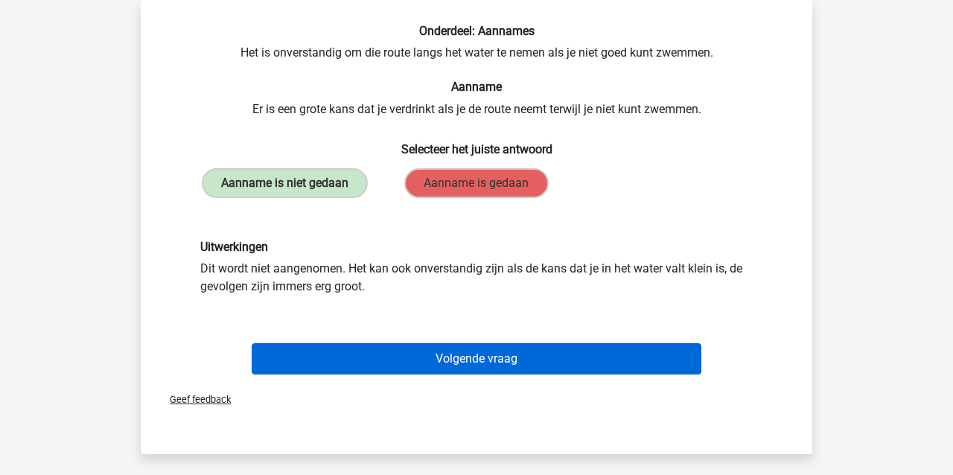
click at [386, 354] on button "Volgende vraag" at bounding box center [477, 358] width 450 height 31
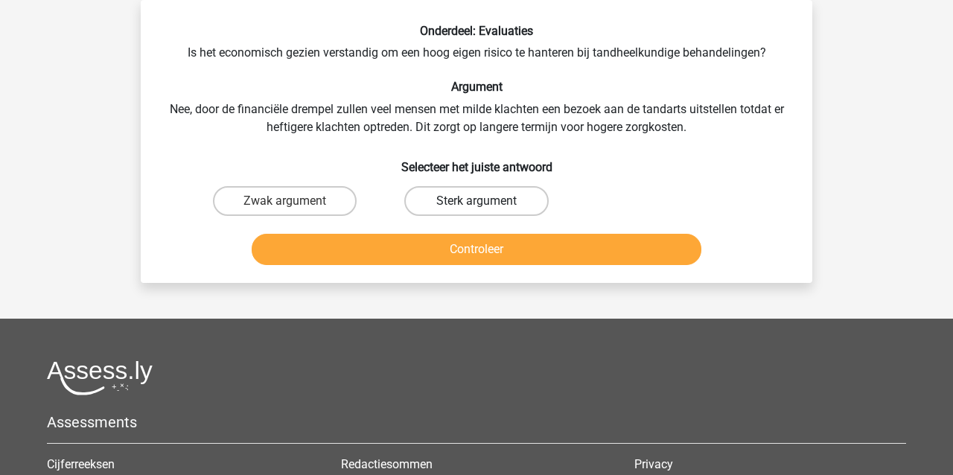
click at [470, 200] on label "Sterk argument" at bounding box center [476, 201] width 144 height 30
click at [477, 201] on input "Sterk argument" at bounding box center [482, 206] width 10 height 10
radio input "true"
click at [451, 249] on button "Controleer" at bounding box center [477, 249] width 450 height 31
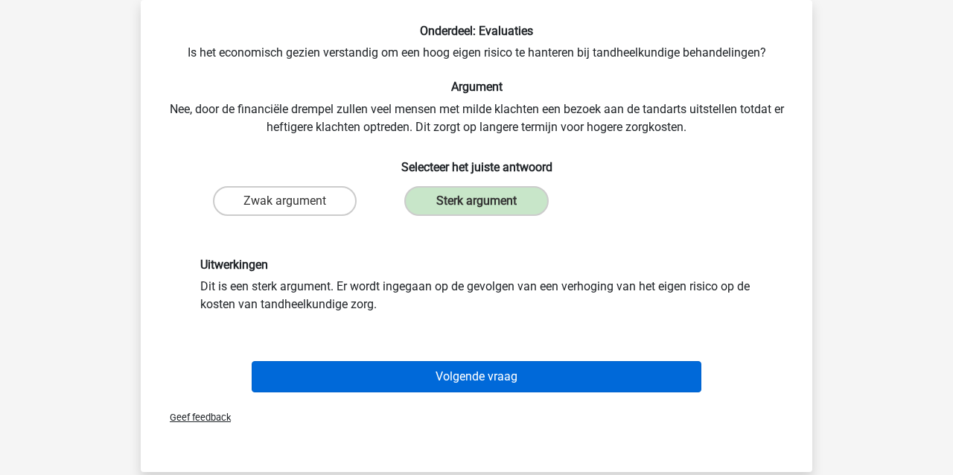
click at [435, 378] on button "Volgende vraag" at bounding box center [477, 376] width 450 height 31
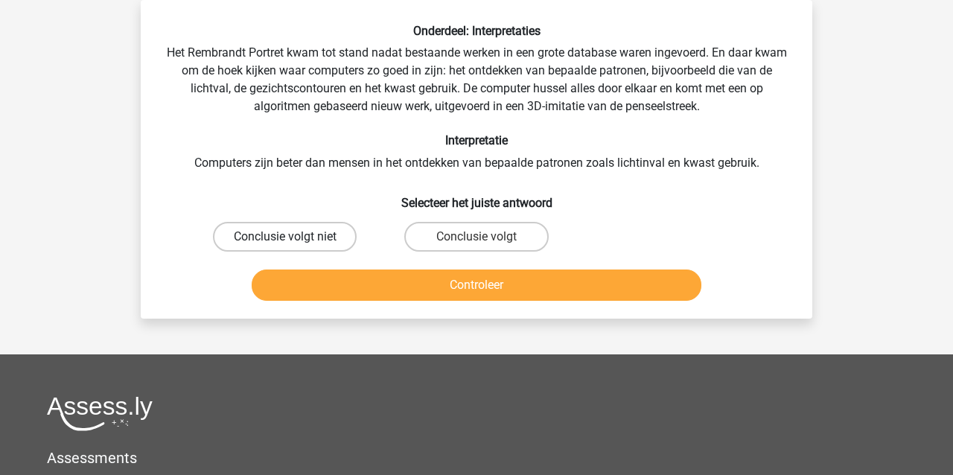
click at [299, 238] on label "Conclusie volgt niet" at bounding box center [285, 237] width 144 height 30
click at [295, 238] on input "Conclusie volgt niet" at bounding box center [290, 242] width 10 height 10
radio input "true"
click at [299, 281] on button "Controleer" at bounding box center [477, 285] width 450 height 31
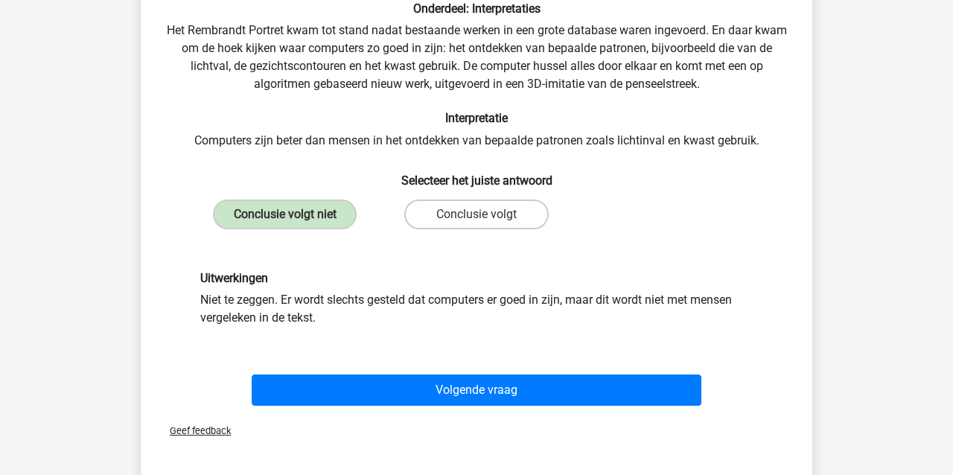
scroll to position [92, 0]
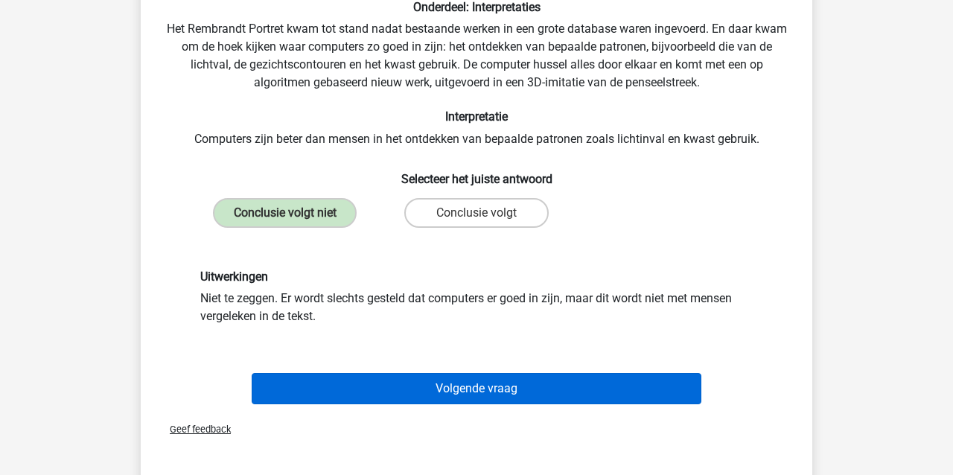
click at [373, 384] on button "Volgende vraag" at bounding box center [477, 388] width 450 height 31
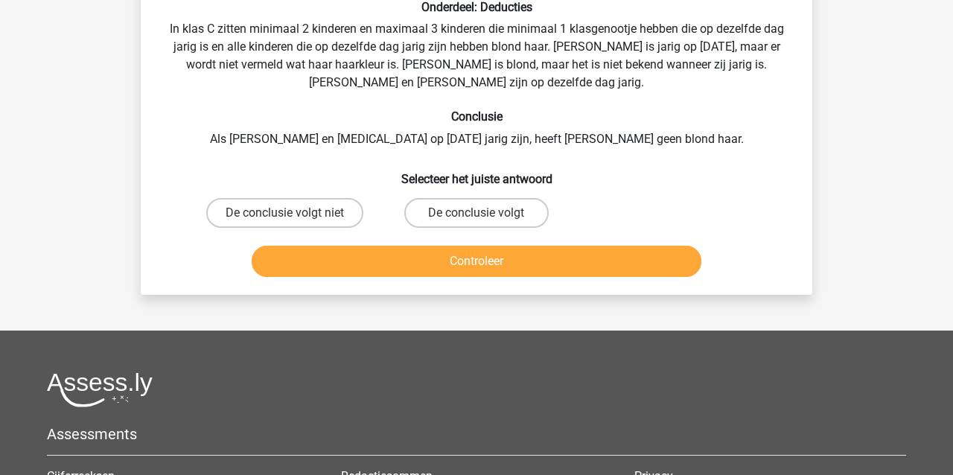
scroll to position [68, 0]
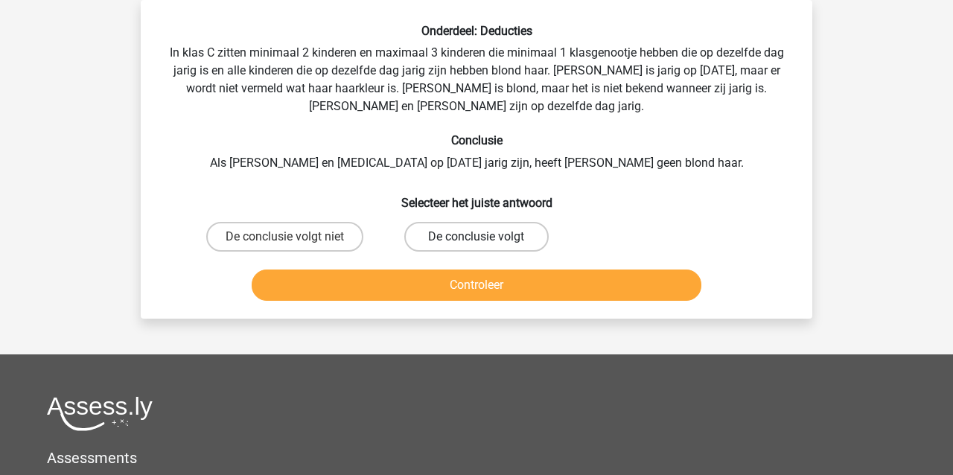
click at [466, 242] on label "De conclusie volgt" at bounding box center [476, 237] width 144 height 30
click at [477, 242] on input "De conclusie volgt" at bounding box center [482, 242] width 10 height 10
radio input "true"
click at [389, 293] on button "Controleer" at bounding box center [477, 285] width 450 height 31
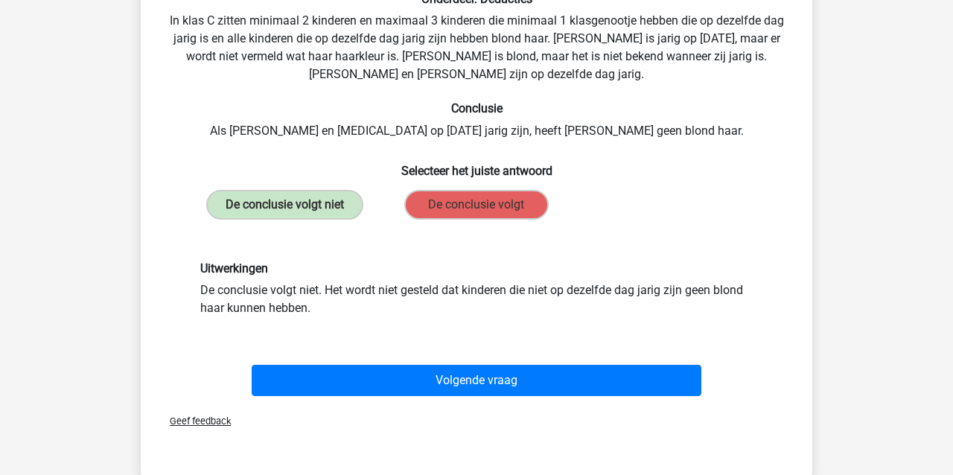
scroll to position [111, 0]
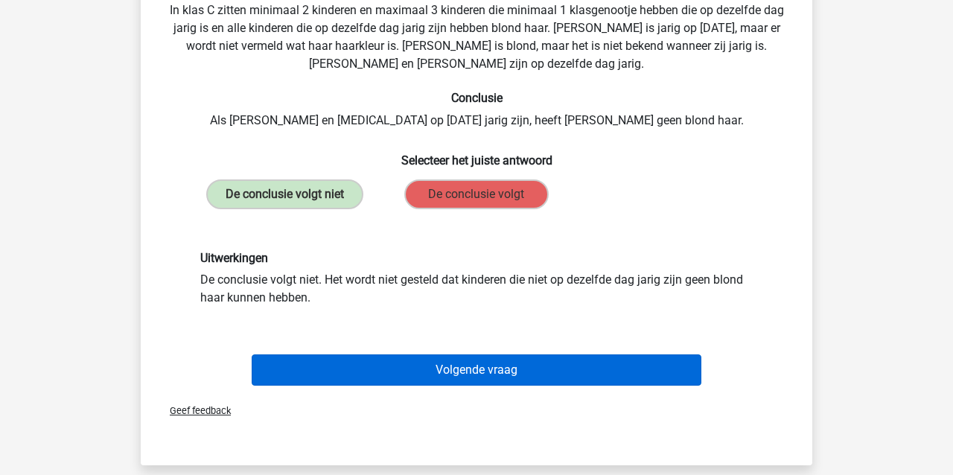
click at [418, 369] on button "Volgende vraag" at bounding box center [477, 369] width 450 height 31
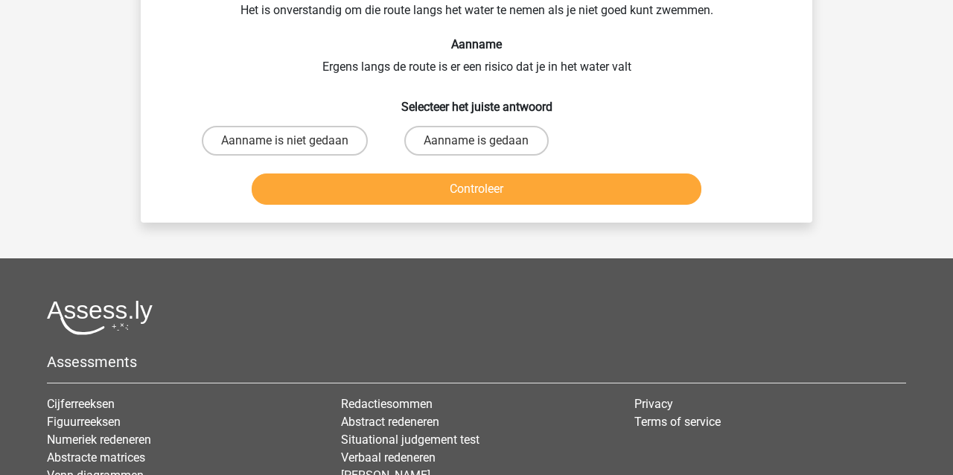
scroll to position [68, 0]
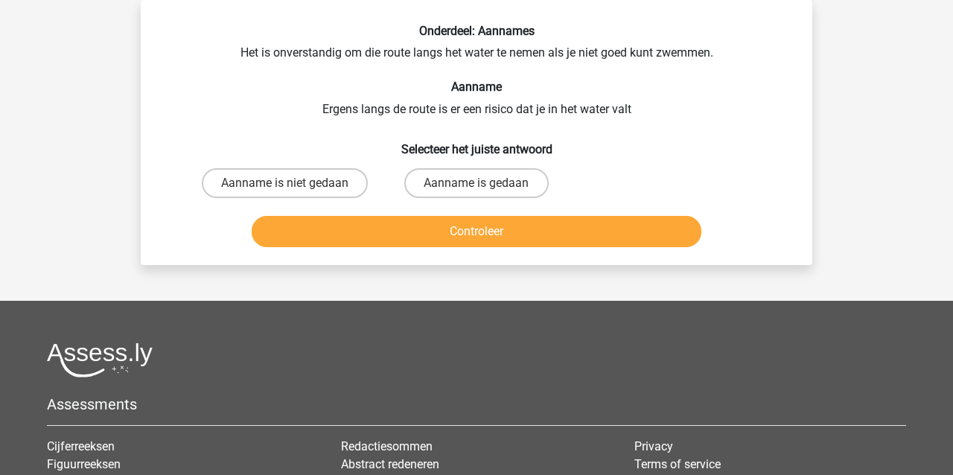
click at [479, 187] on input "Aanname is gedaan" at bounding box center [482, 188] width 10 height 10
radio input "true"
click at [450, 235] on button "Controleer" at bounding box center [477, 231] width 450 height 31
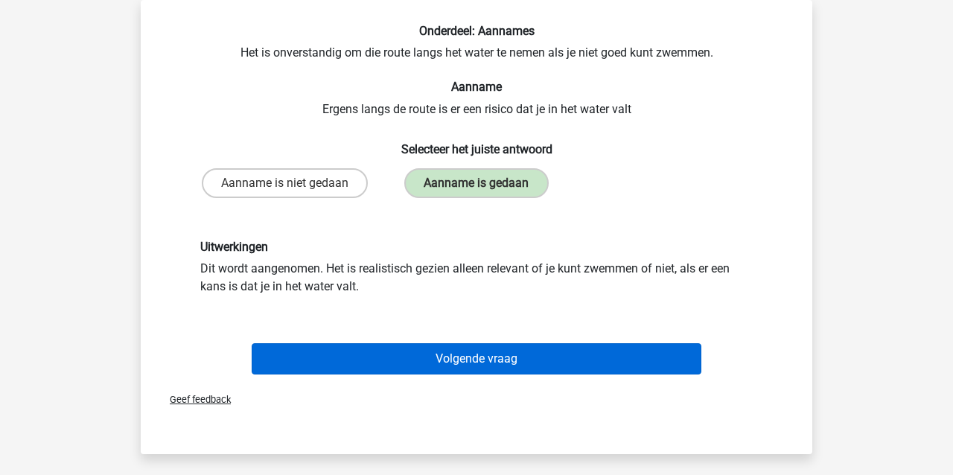
click at [389, 361] on button "Volgende vraag" at bounding box center [477, 358] width 450 height 31
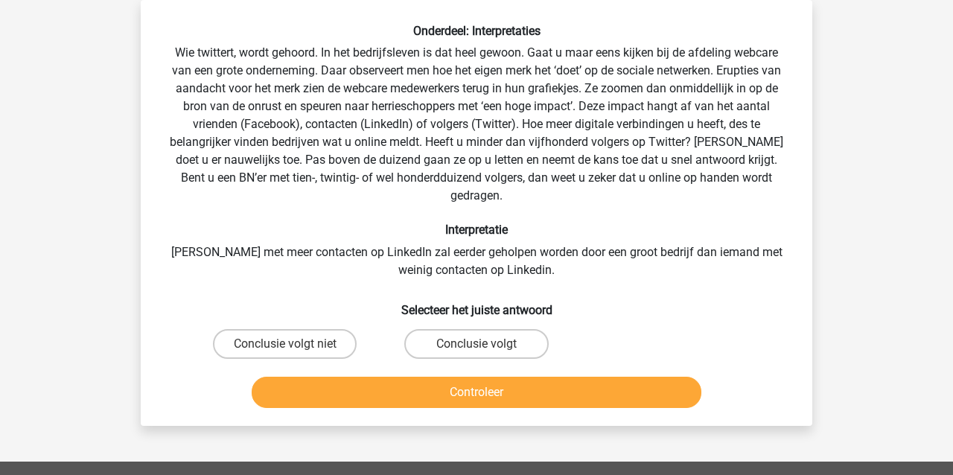
click at [482, 344] on input "Conclusie volgt" at bounding box center [482, 349] width 10 height 10
radio input "true"
click at [439, 377] on button "Controleer" at bounding box center [477, 392] width 450 height 31
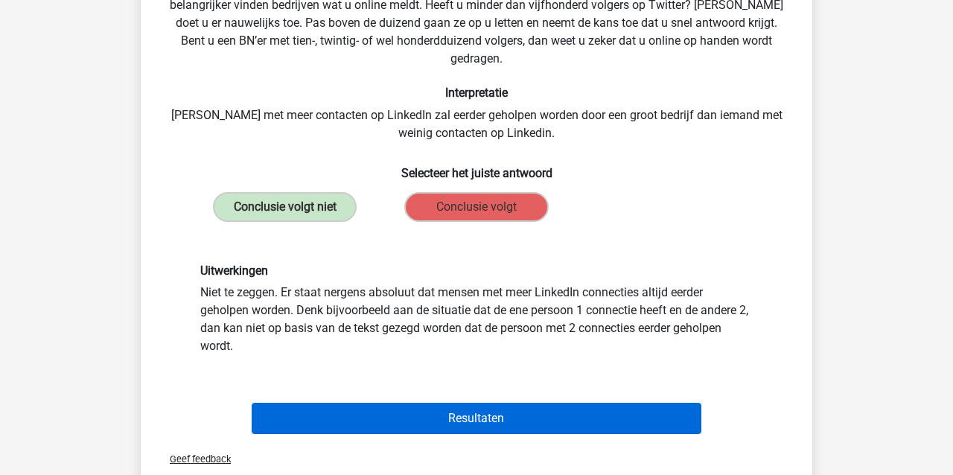
scroll to position [213, 0]
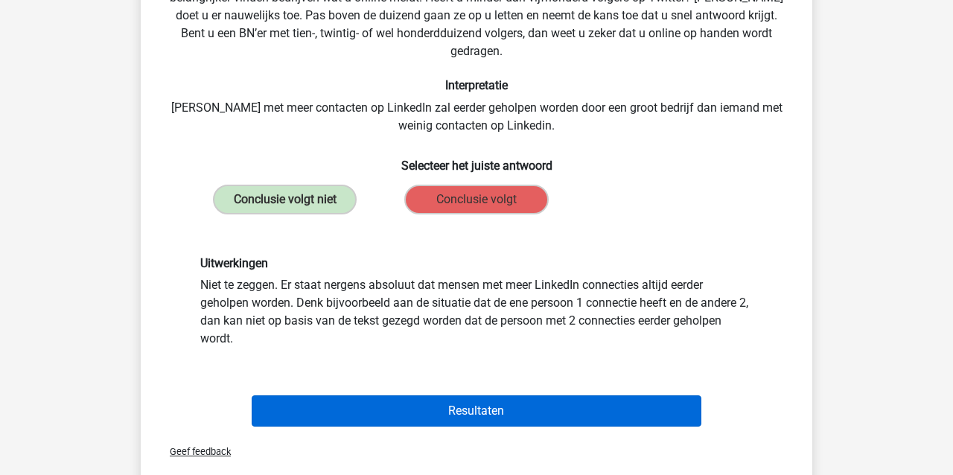
click at [363, 395] on button "Resultaten" at bounding box center [477, 410] width 450 height 31
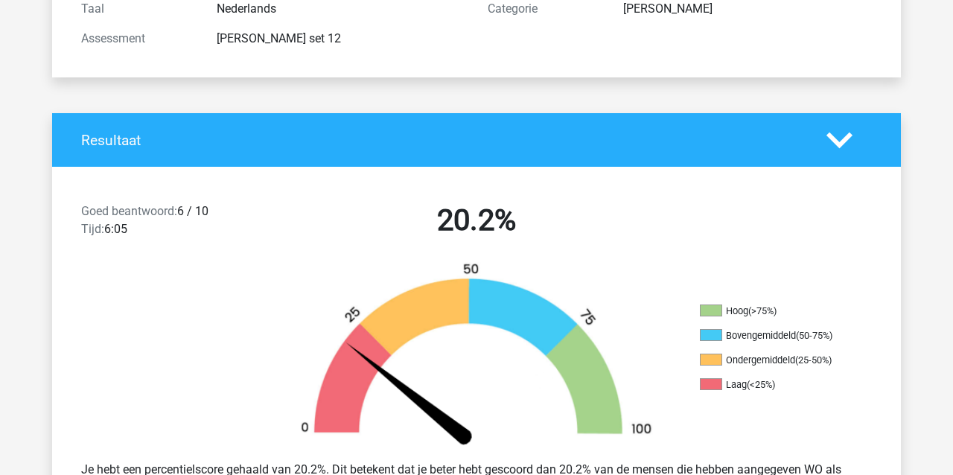
scroll to position [212, 0]
